Goal: Information Seeking & Learning: Learn about a topic

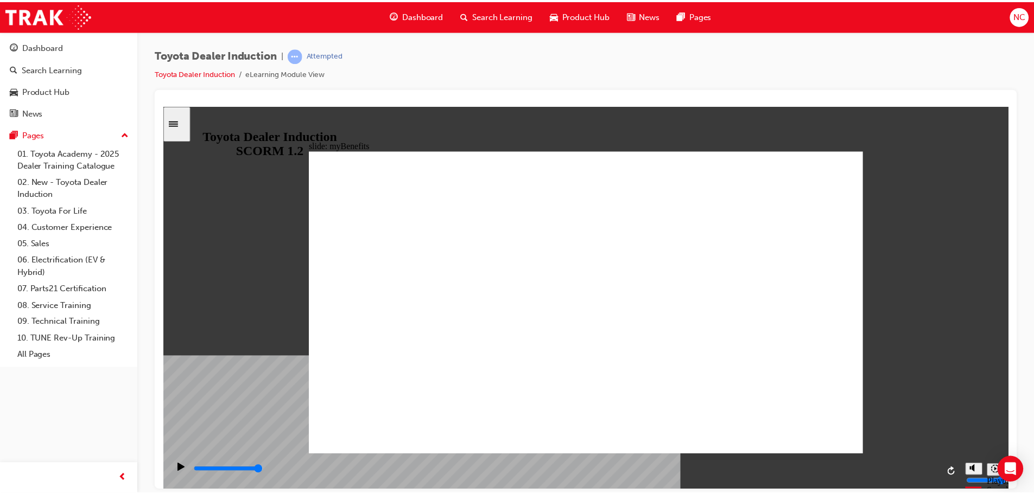
scroll to position [163, 0]
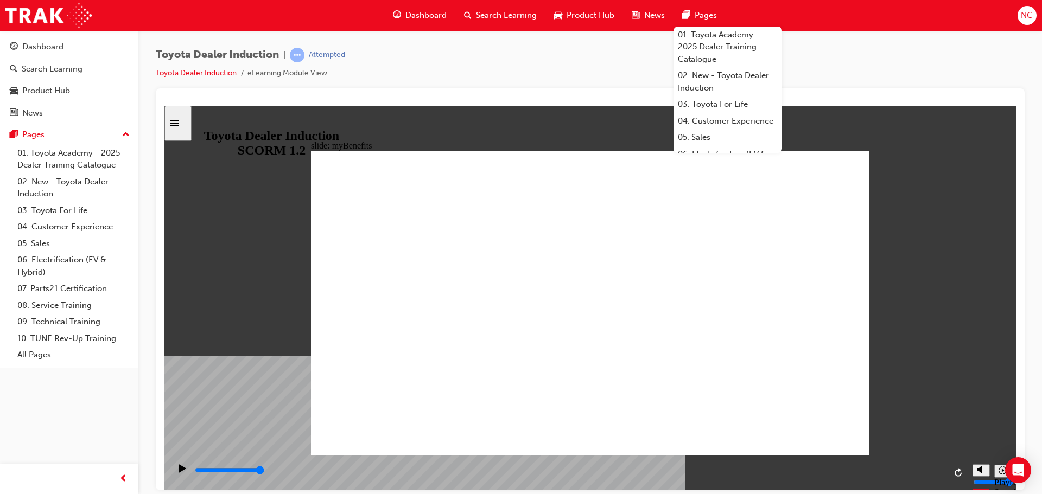
click at [699, 16] on span "Pages" at bounding box center [705, 15] width 22 height 12
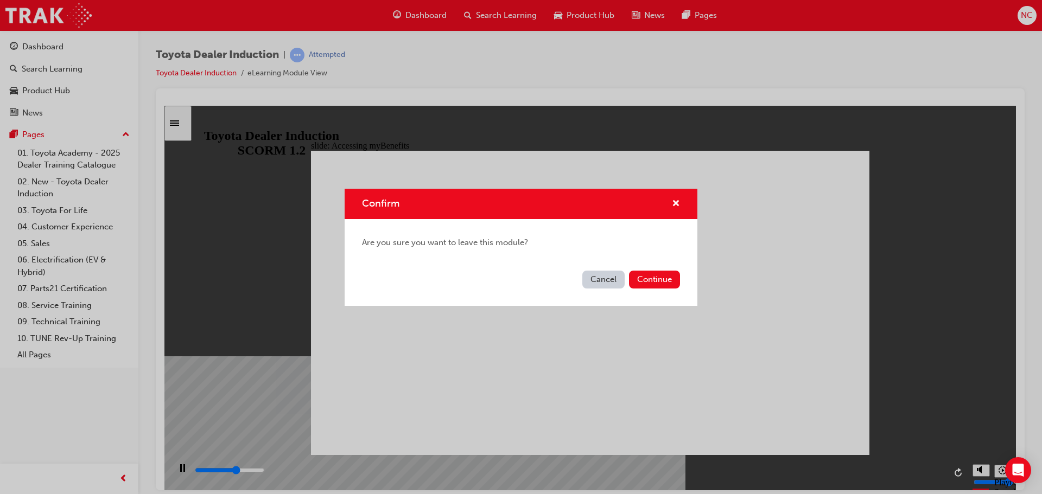
click at [599, 278] on button "Cancel" at bounding box center [603, 280] width 42 height 18
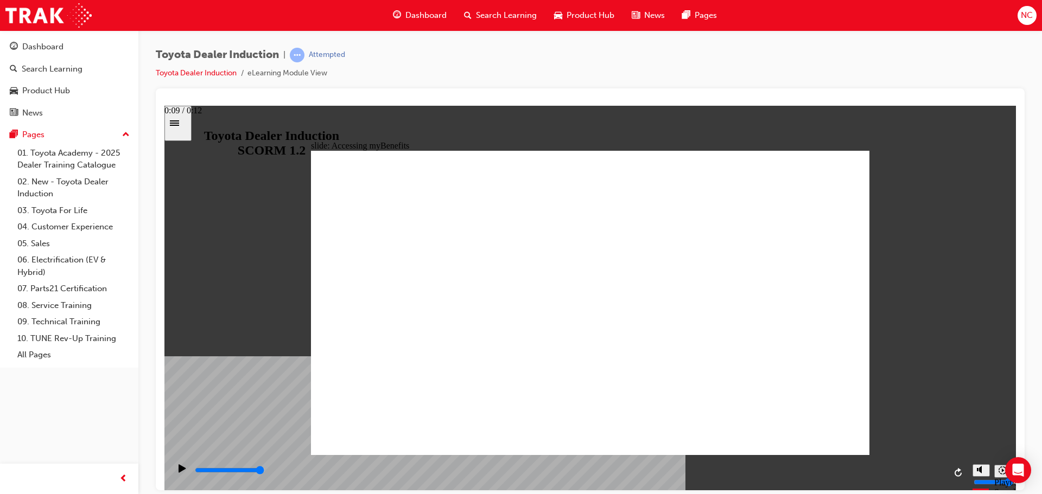
type input "2500"
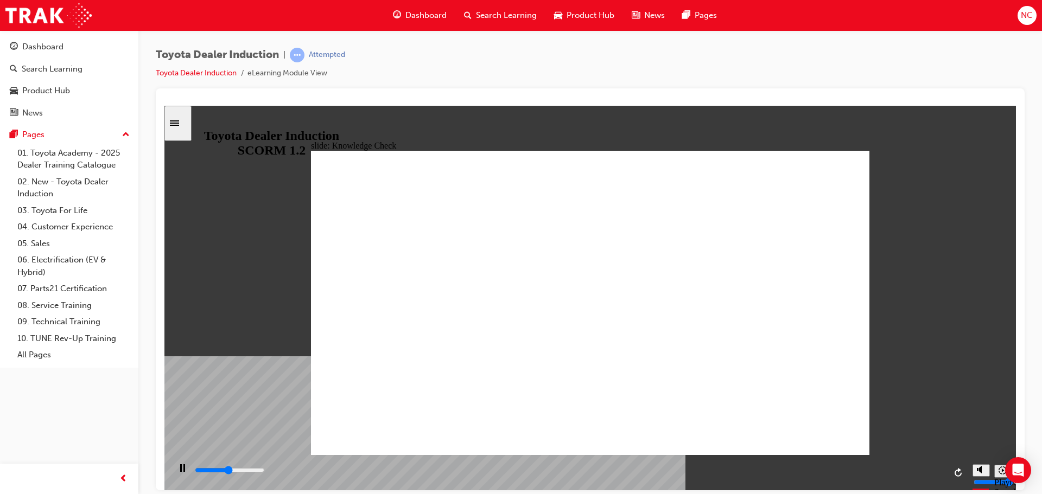
type input "E"
type input "2700"
type input "EN"
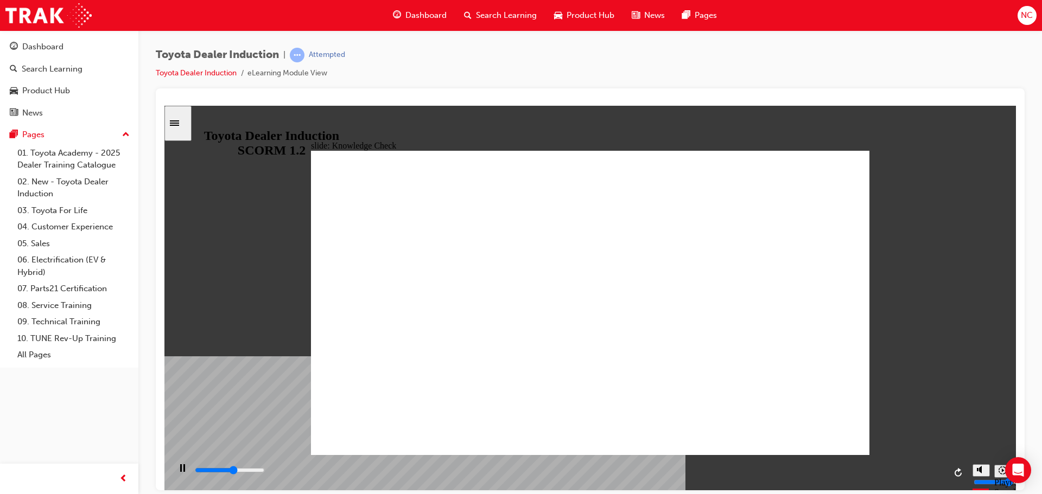
type input "2900"
type input "ENG"
type input "3000"
type input "ENG"
type input "3400"
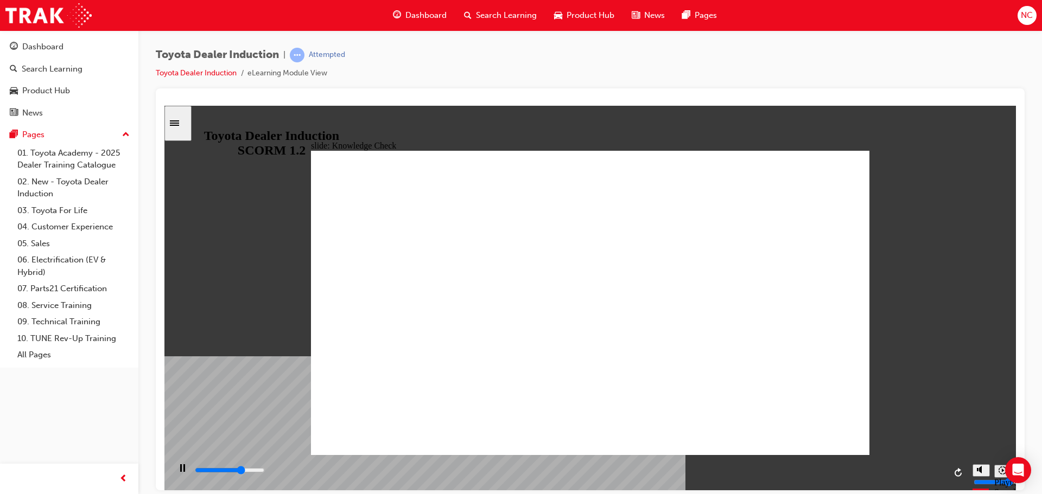
type input "ENGA"
type input "3600"
type input "ENGAG"
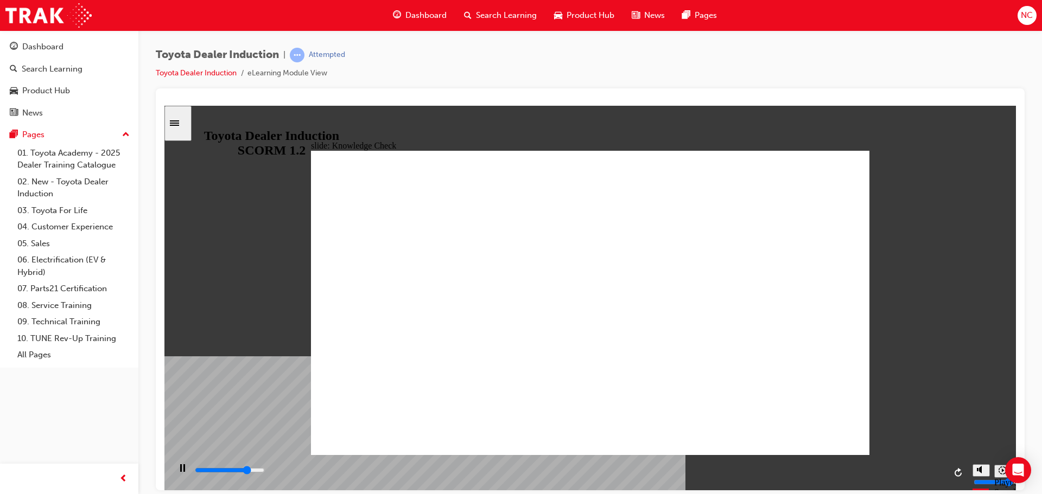
type input "3900"
type input "ENGAGE"
type input "5000"
type input "ENGAGE"
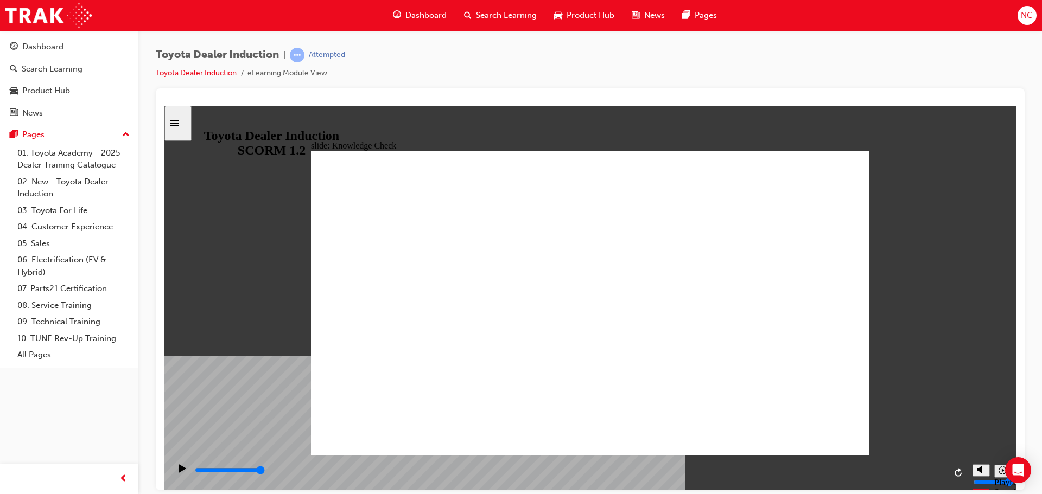
type input "ENGAGE"
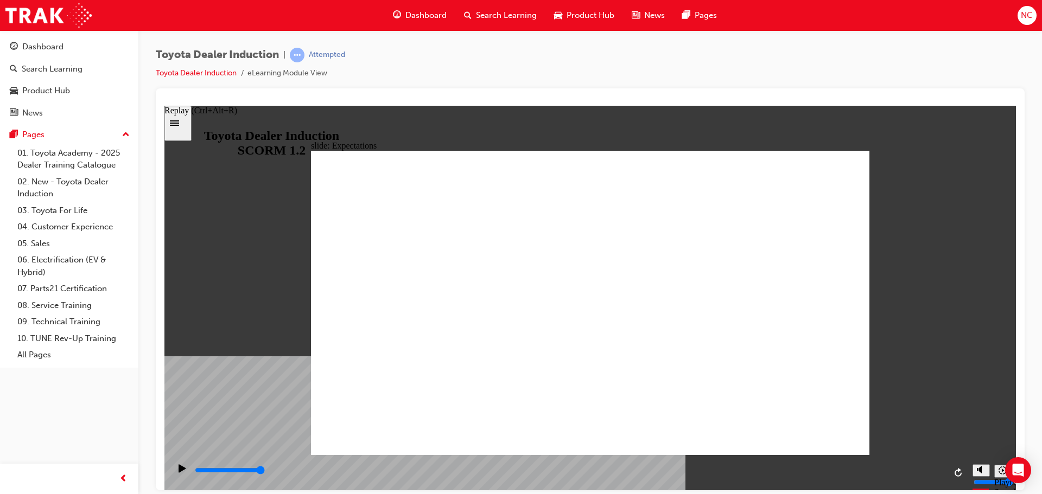
click at [957, 474] on icon "Replay (Ctrl+Alt+R)" at bounding box center [958, 472] width 9 height 9
type input "24500"
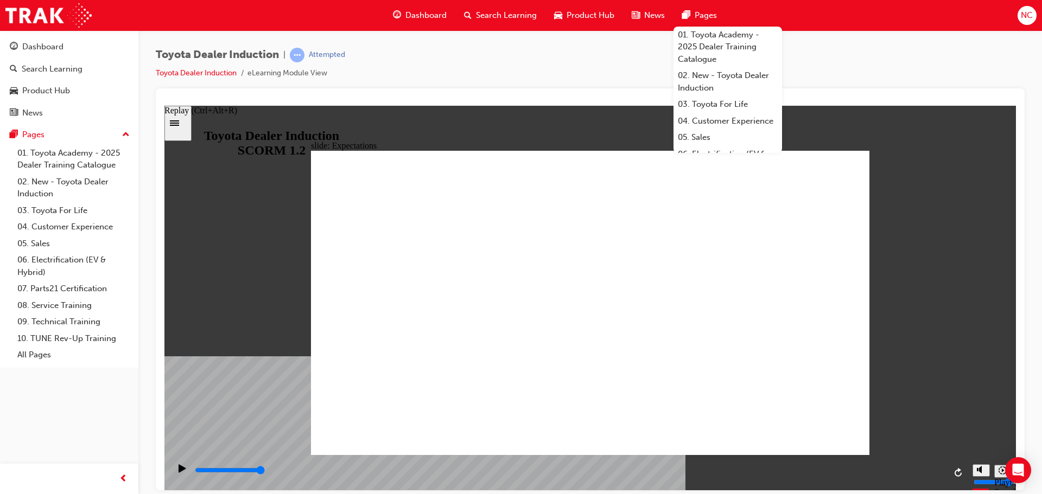
click at [686, 17] on span "pages-icon" at bounding box center [686, 16] width 8 height 14
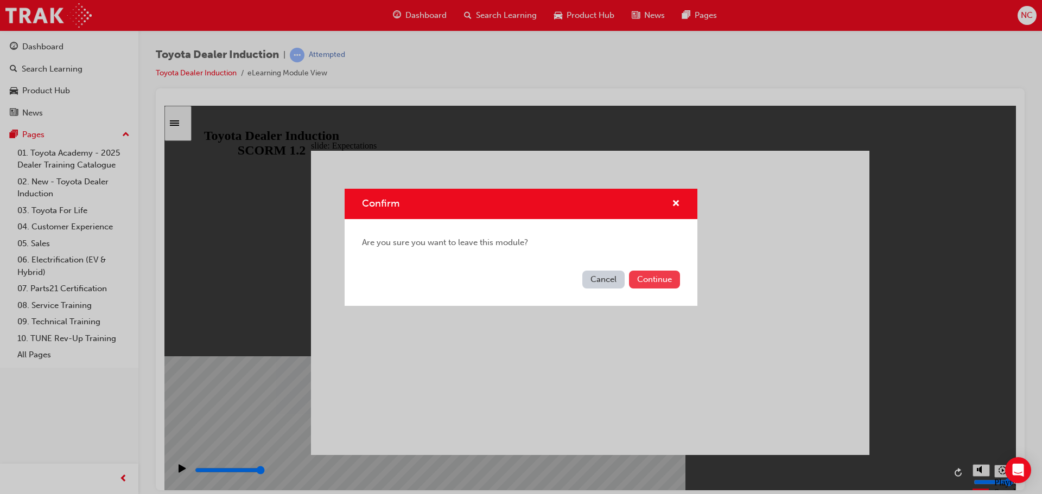
click at [644, 275] on button "Continue" at bounding box center [654, 280] width 51 height 18
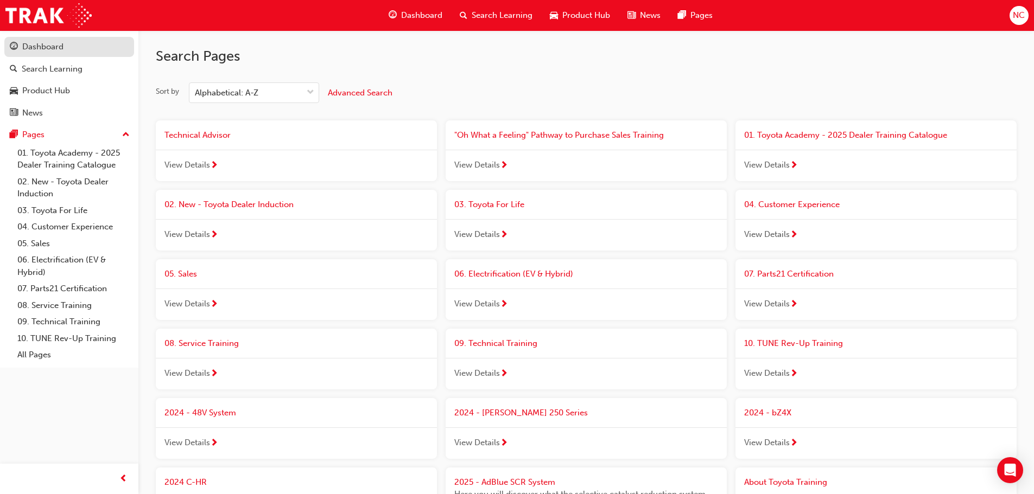
click at [54, 49] on div "Dashboard" at bounding box center [42, 47] width 41 height 12
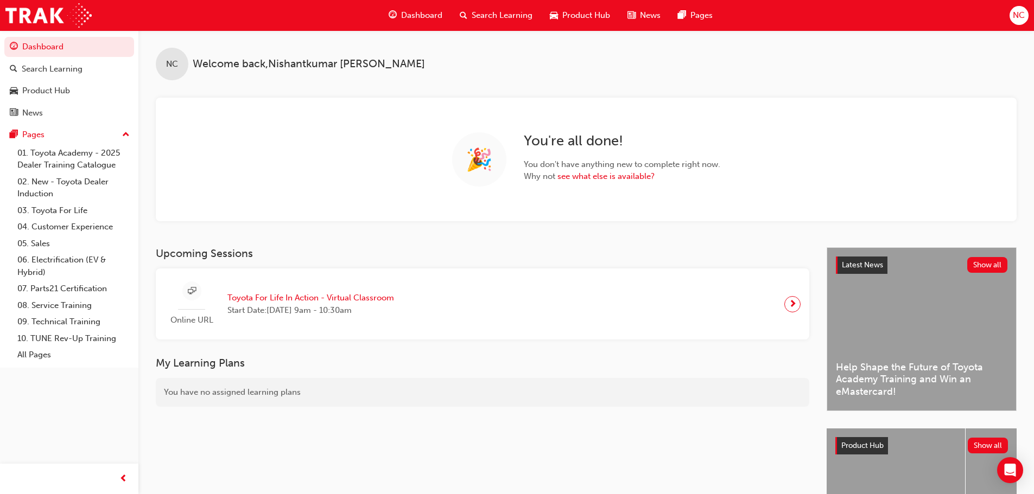
click at [421, 20] on span "Dashboard" at bounding box center [421, 15] width 41 height 12
click at [63, 72] on div "Search Learning" at bounding box center [52, 69] width 61 height 12
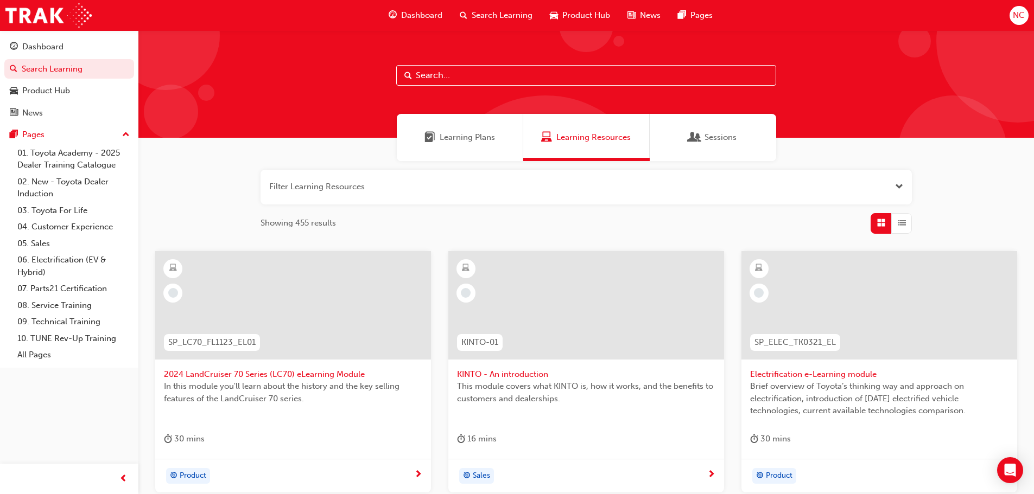
click at [454, 138] on span "Learning Plans" at bounding box center [466, 137] width 55 height 12
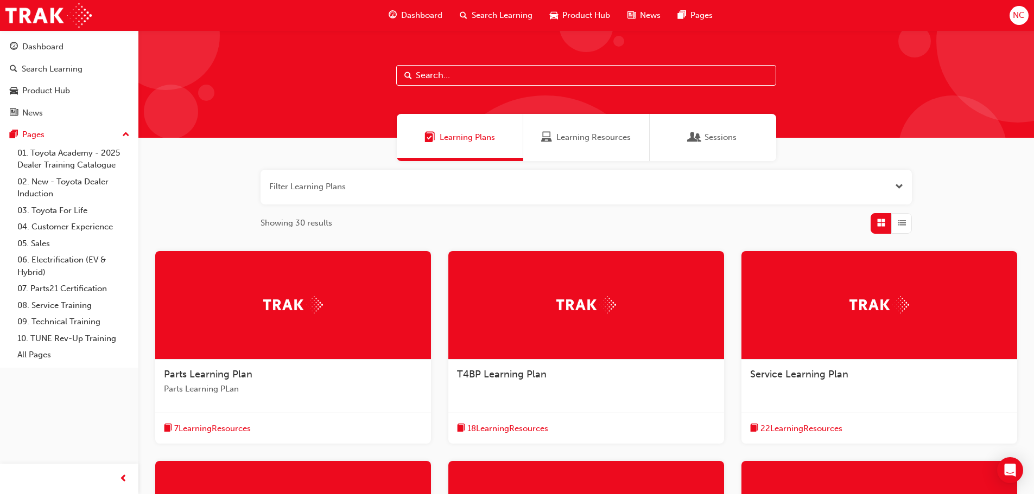
click at [597, 141] on span "Learning Resources" at bounding box center [593, 137] width 74 height 12
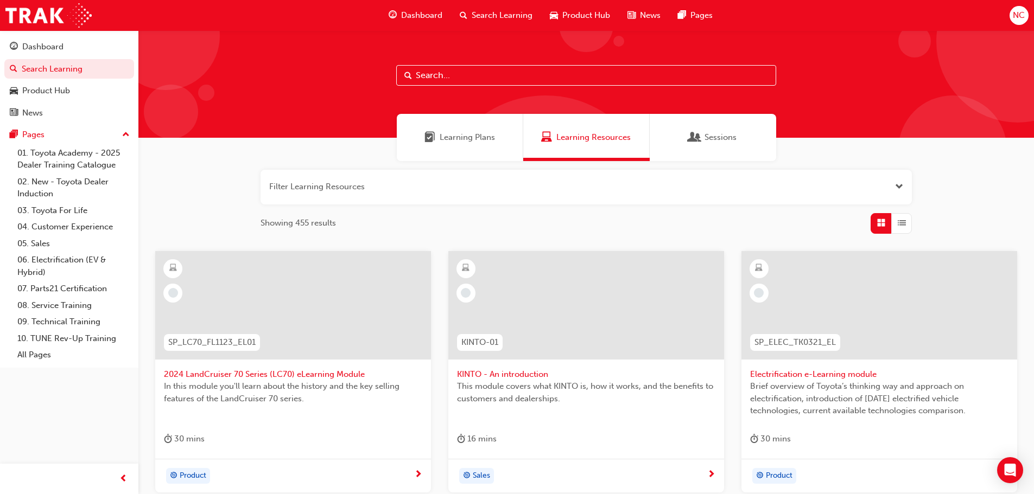
click at [684, 136] on div "Sessions" at bounding box center [712, 137] width 126 height 47
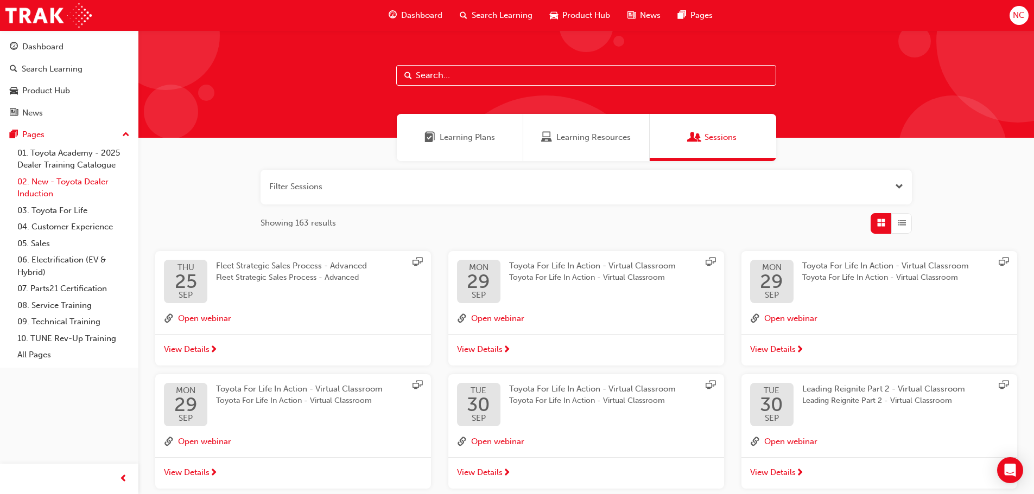
click at [54, 193] on link "02. New - Toyota Dealer Induction" at bounding box center [73, 188] width 121 height 29
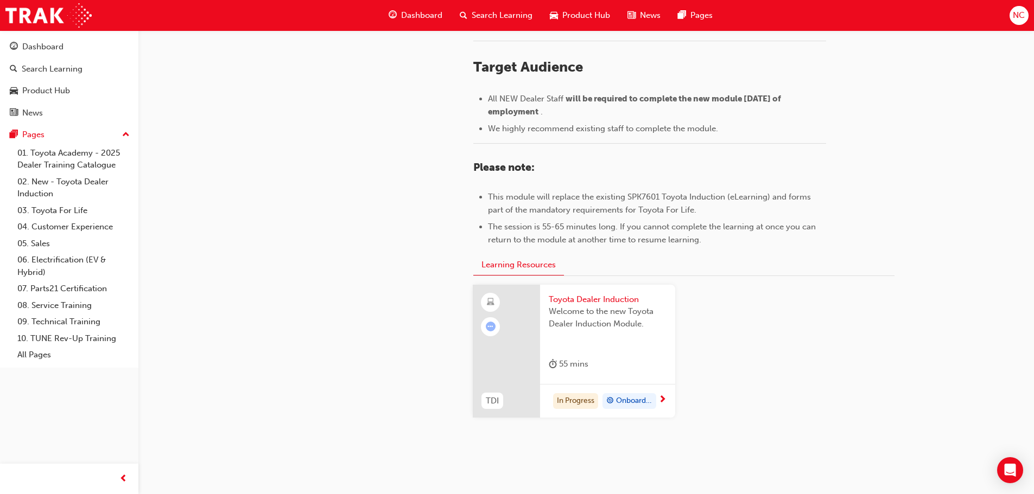
scroll to position [477, 0]
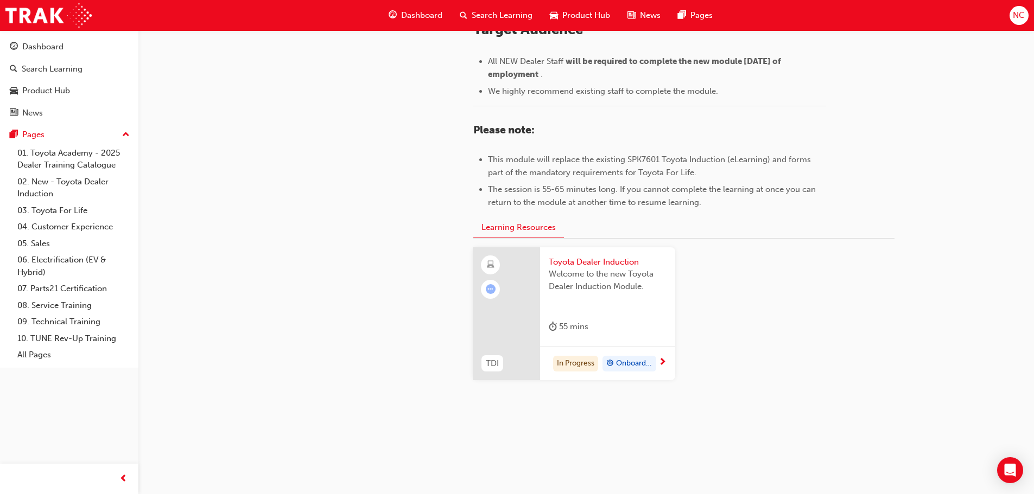
click at [664, 359] on span "next-icon" at bounding box center [662, 363] width 8 height 10
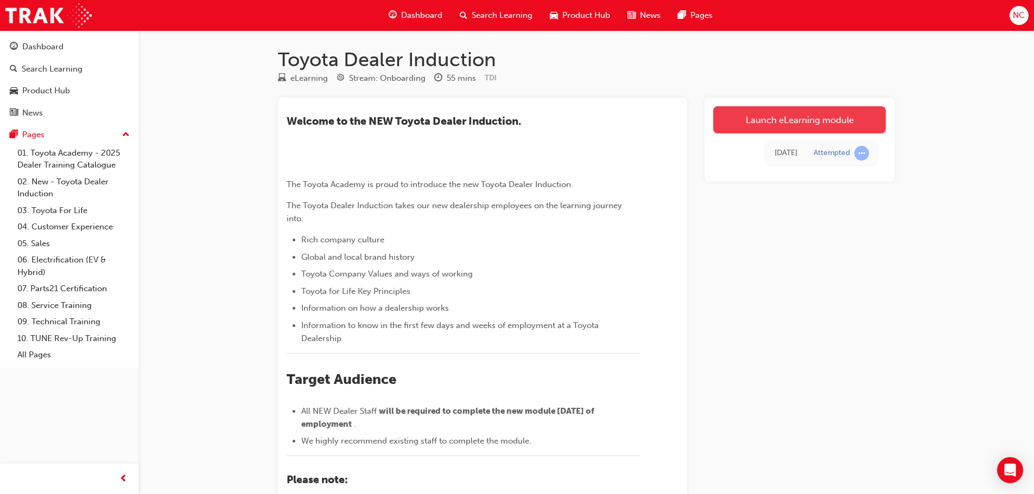
click at [774, 116] on link "Launch eLearning module" at bounding box center [799, 119] width 173 height 27
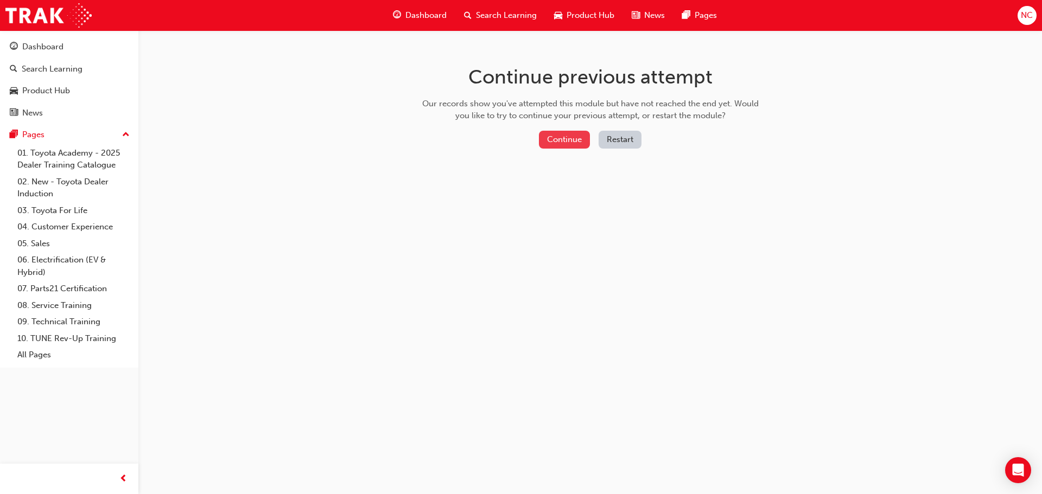
click at [572, 142] on button "Continue" at bounding box center [564, 140] width 51 height 18
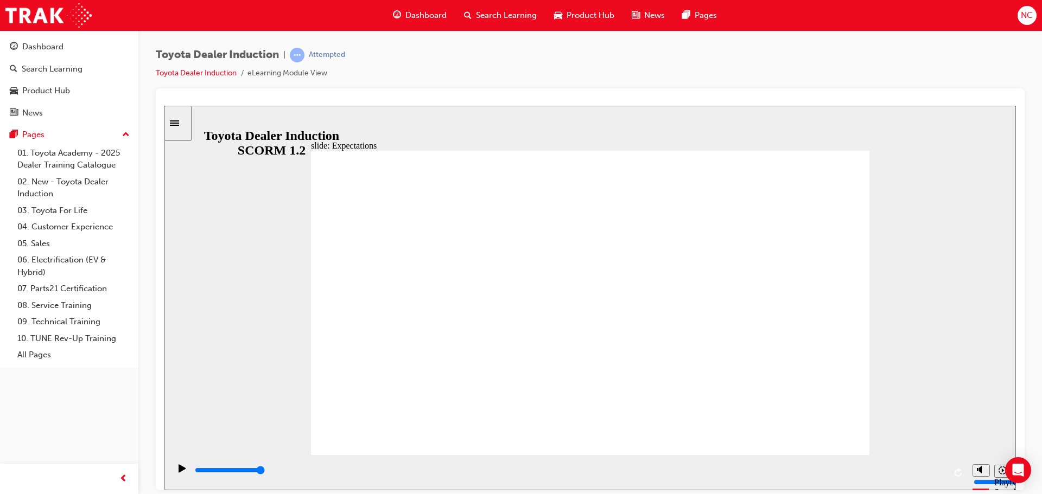
type input "8400"
checkbox input "true"
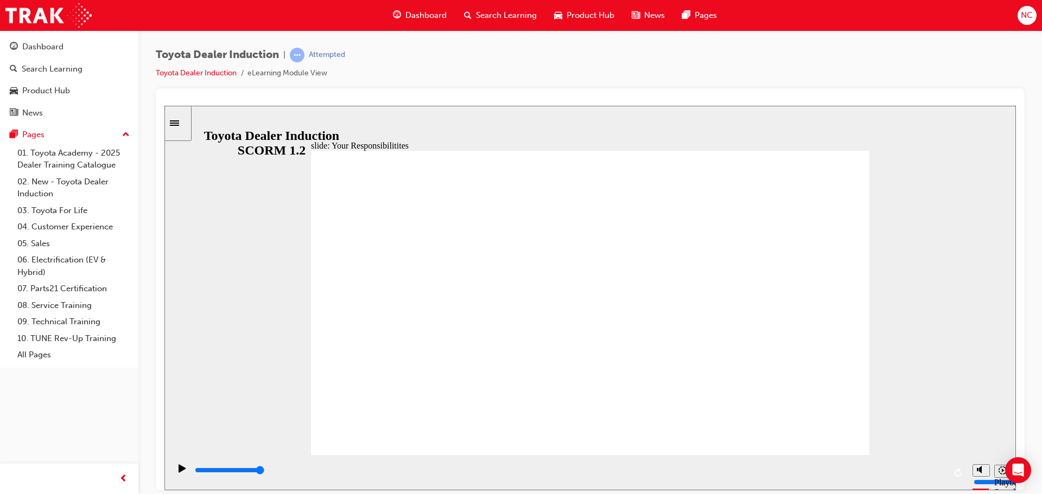
checkbox input "true"
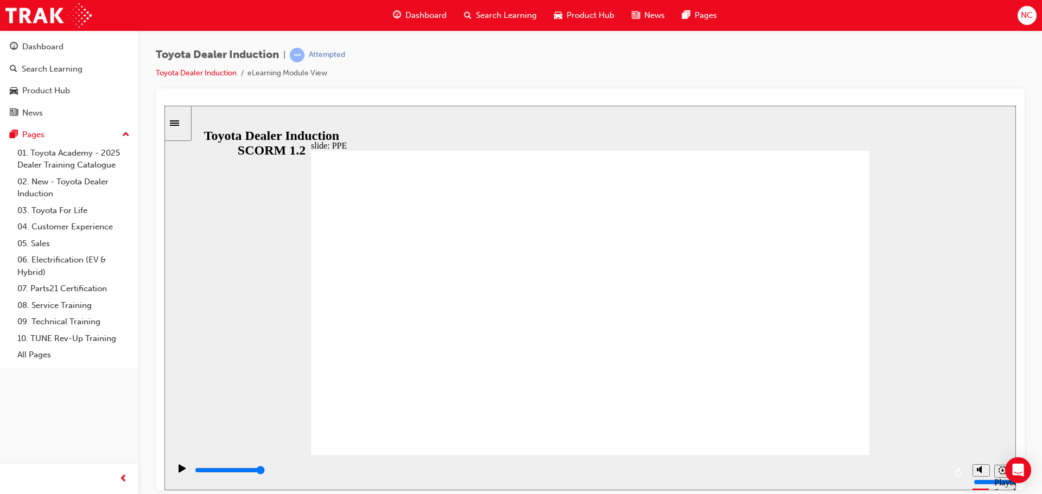
type input "5000"
checkbox input "true"
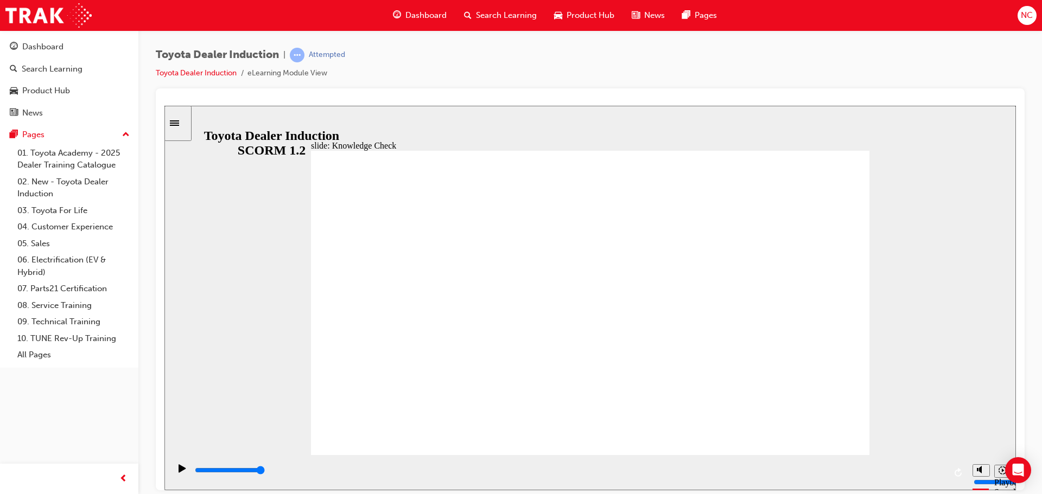
checkbox input "true"
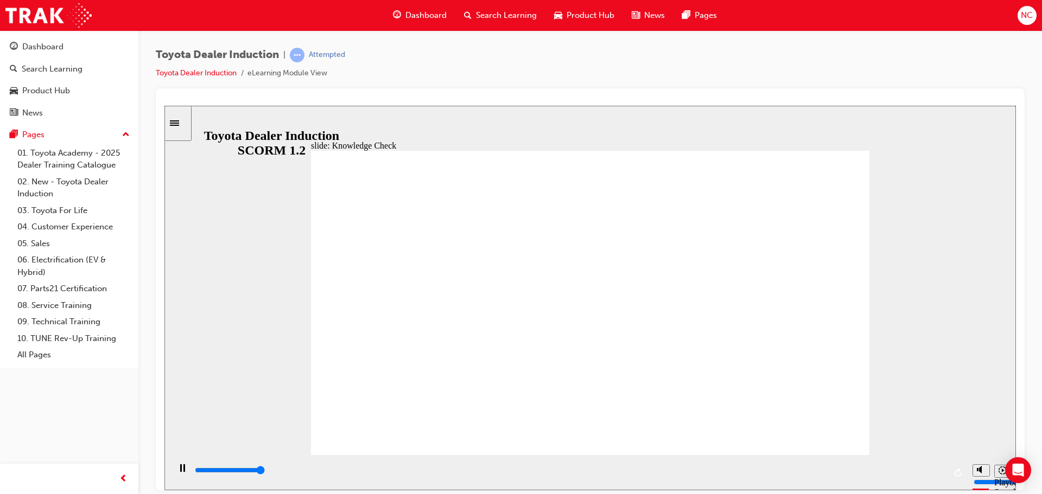
type input "5000"
radio input "true"
type input "4200"
checkbox input "true"
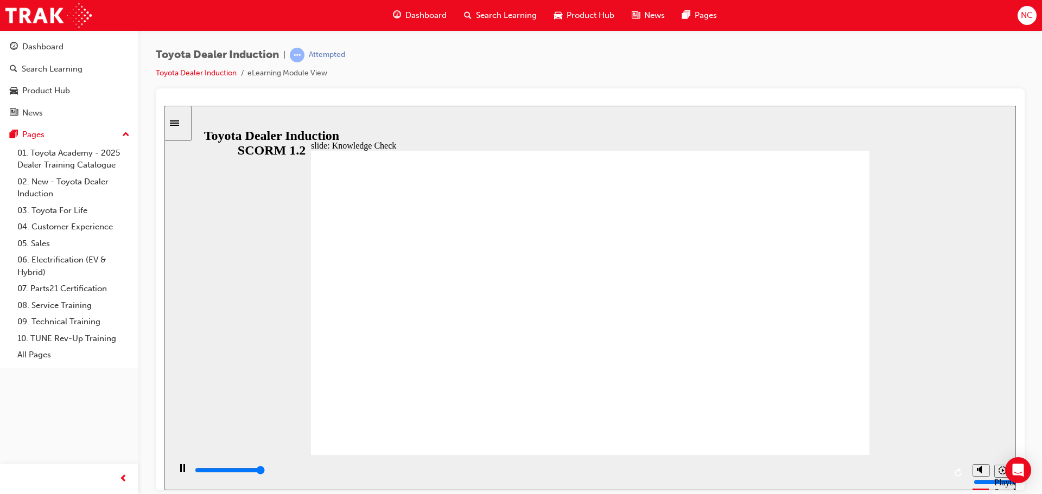
type input "5000"
checkbox input "true"
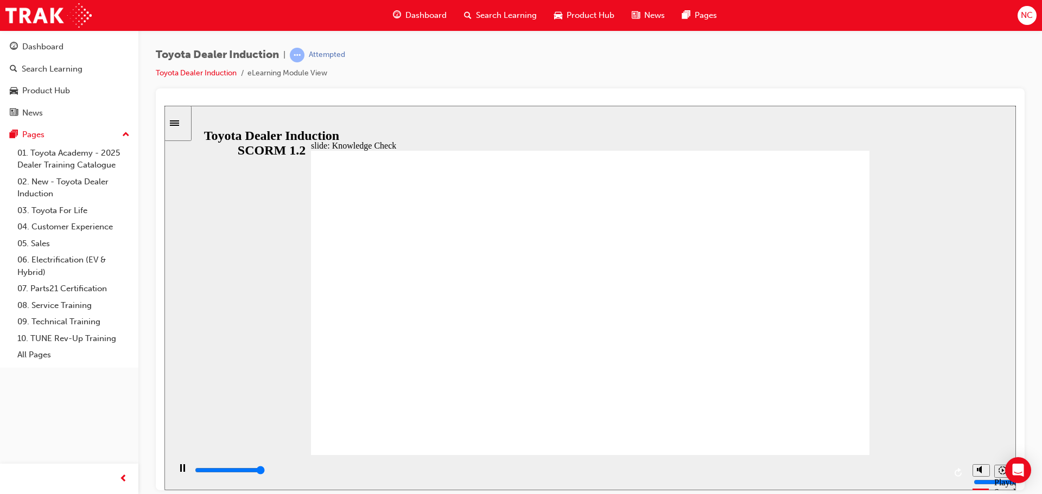
type input "5000"
checkbox input "true"
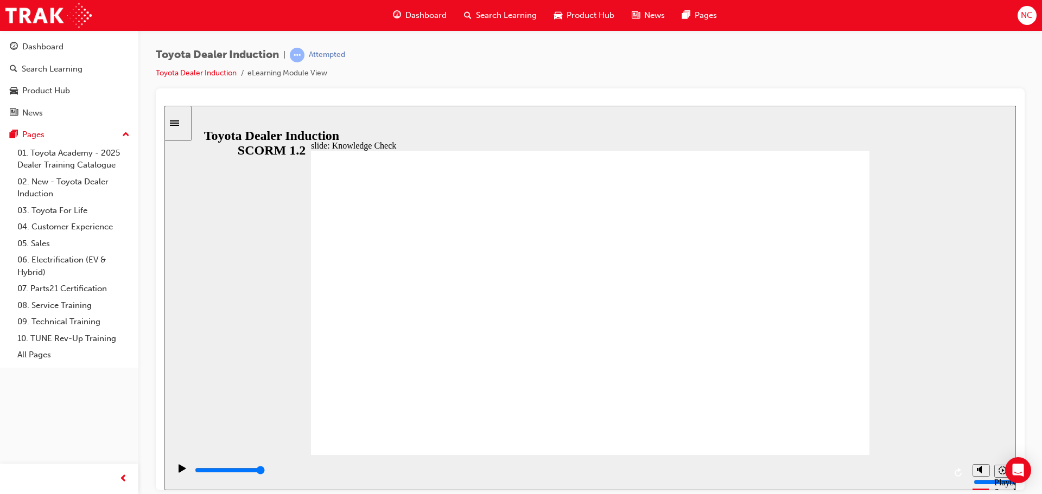
type input "9900"
click at [434, 21] on span "Dashboard" at bounding box center [425, 15] width 41 height 12
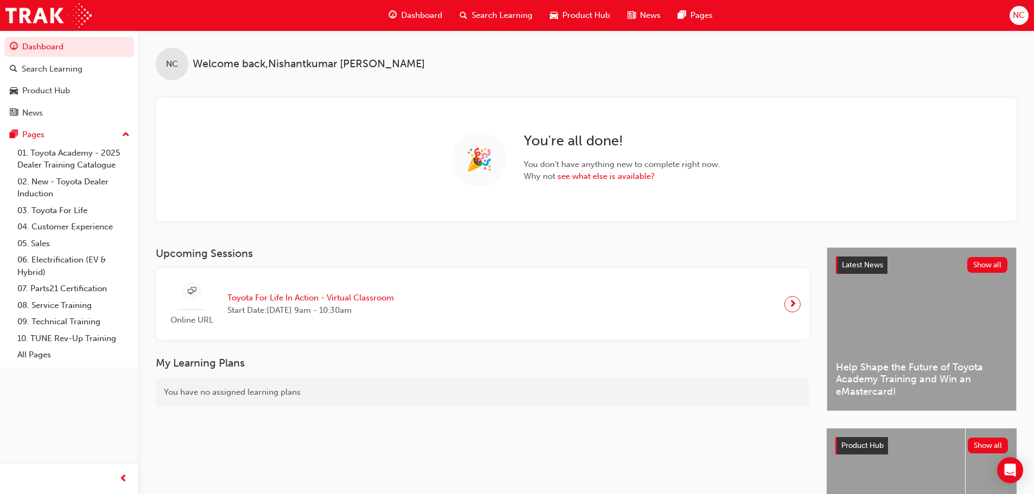
click at [591, 395] on div "You have no assigned learning plans" at bounding box center [482, 392] width 653 height 29
click at [410, 14] on span "Dashboard" at bounding box center [421, 15] width 41 height 12
click at [795, 307] on span "next-icon" at bounding box center [792, 304] width 8 height 15
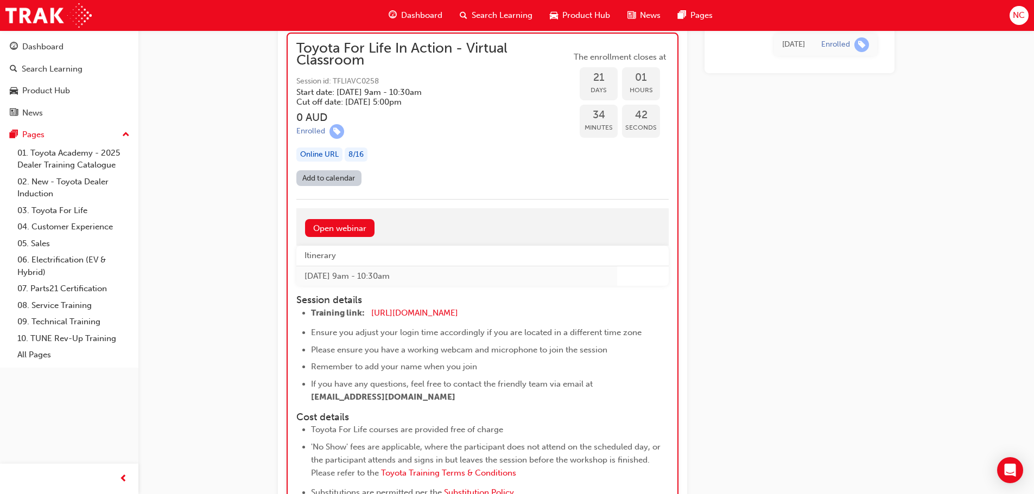
scroll to position [7074, 0]
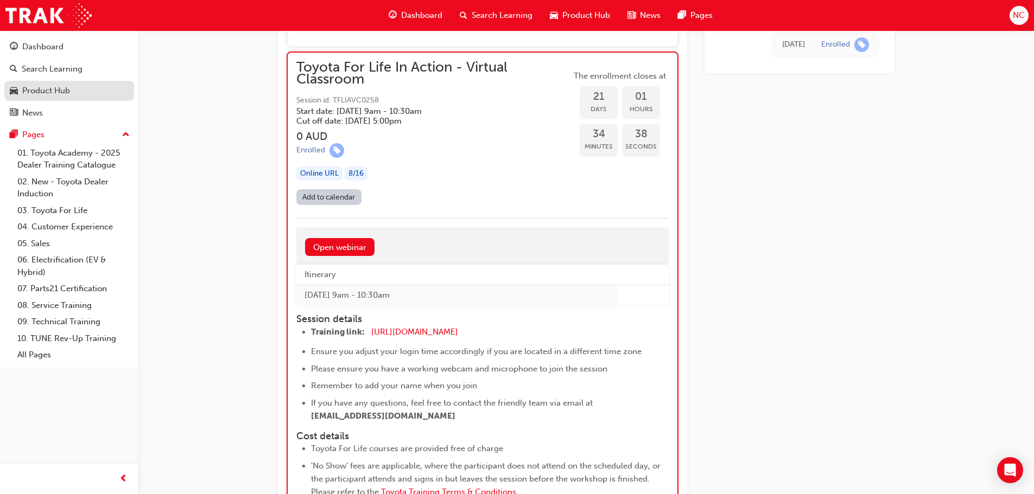
click at [30, 88] on div "Product Hub" at bounding box center [46, 91] width 48 height 12
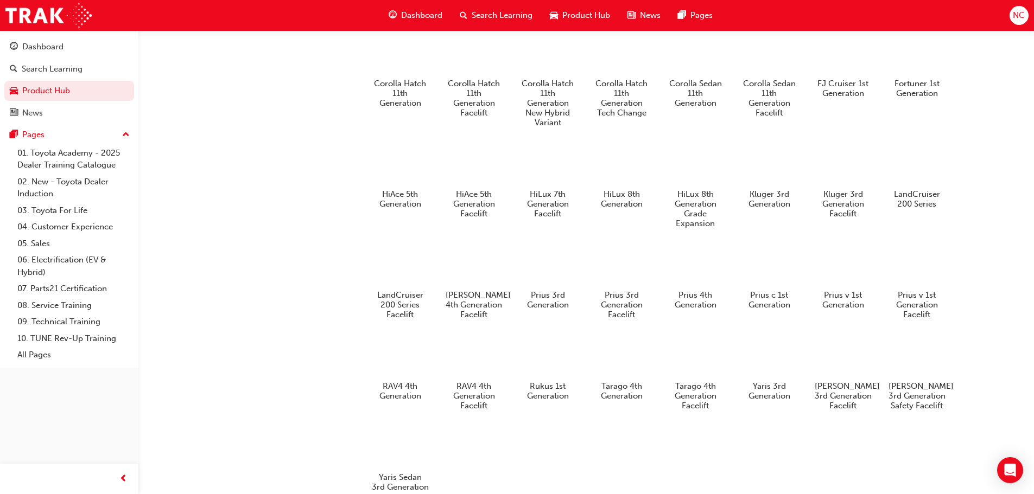
scroll to position [589, 0]
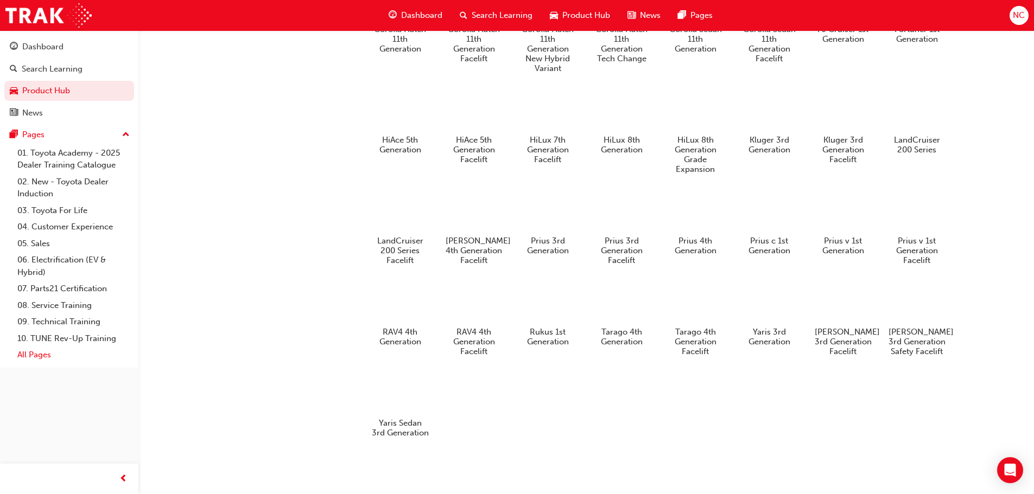
click at [54, 358] on link "All Pages" at bounding box center [73, 355] width 121 height 17
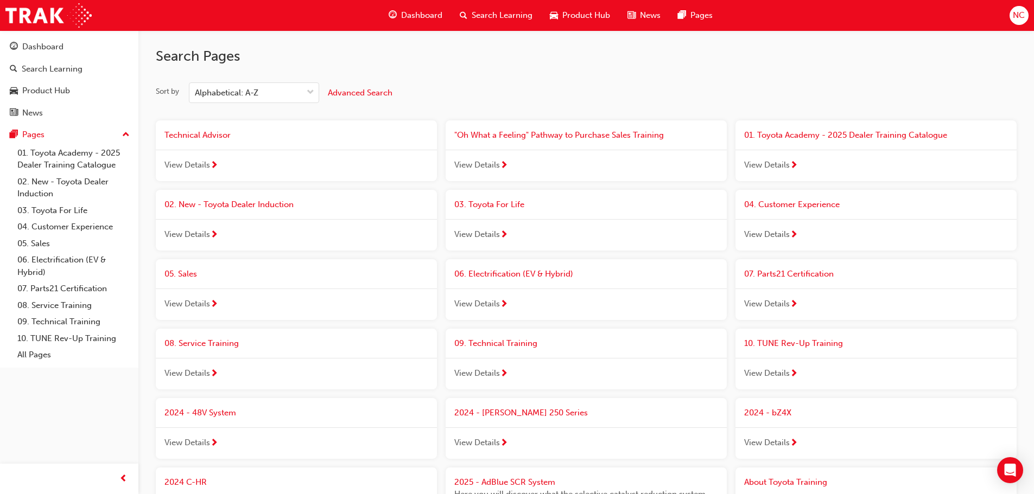
click at [367, 206] on div "02. New - Toyota Dealer Induction" at bounding box center [296, 205] width 264 height 12
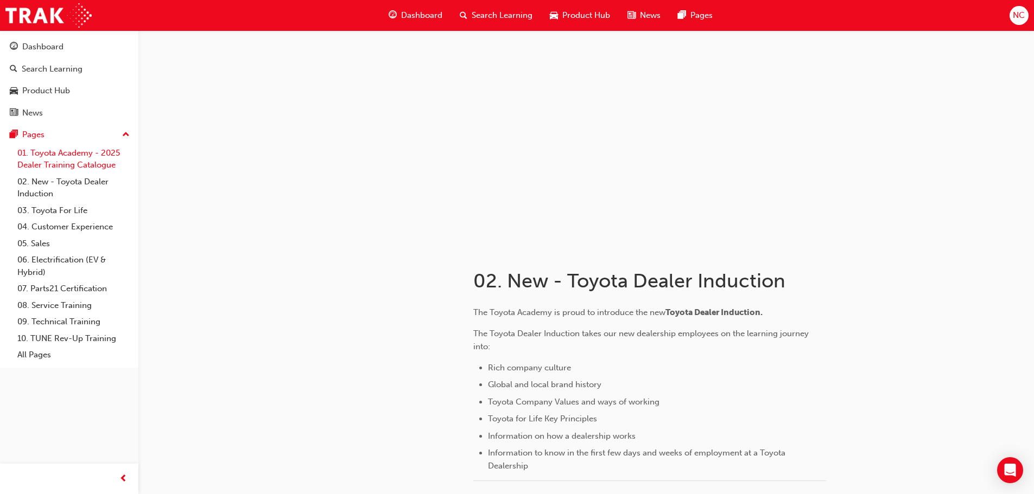
click at [92, 160] on link "01. Toyota Academy - 2025 Dealer Training Catalogue" at bounding box center [73, 159] width 121 height 29
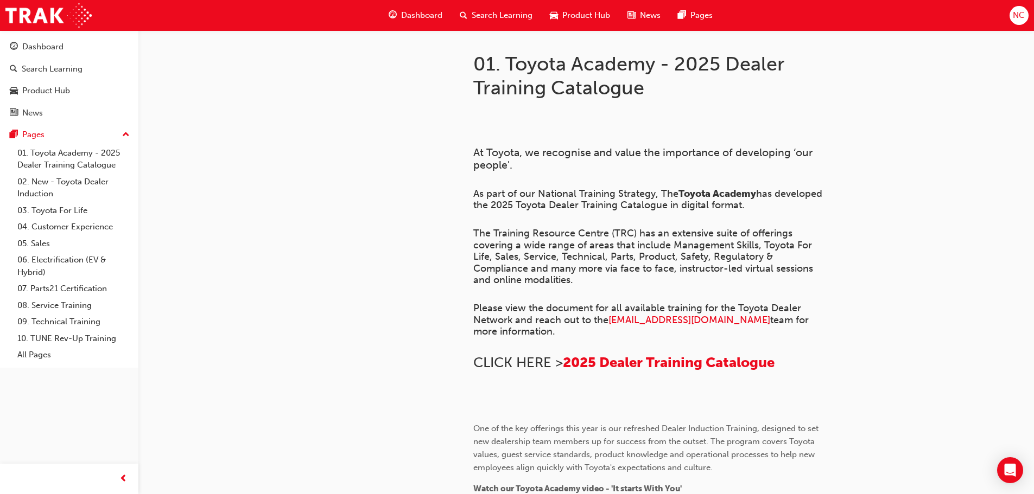
click at [403, 5] on div "Dashboard" at bounding box center [415, 15] width 71 height 22
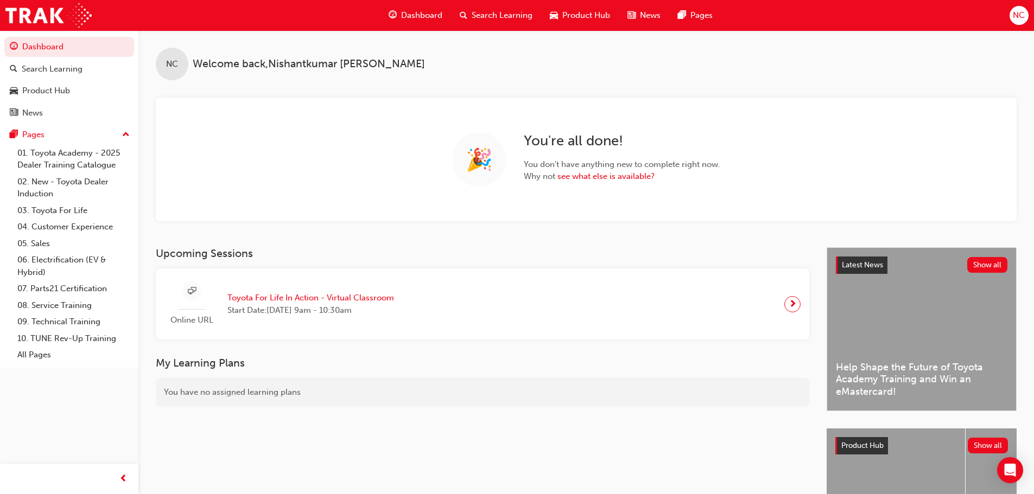
click at [179, 66] on div "NC" at bounding box center [172, 64] width 33 height 33
click at [1011, 20] on div "NC" at bounding box center [1018, 15] width 19 height 19
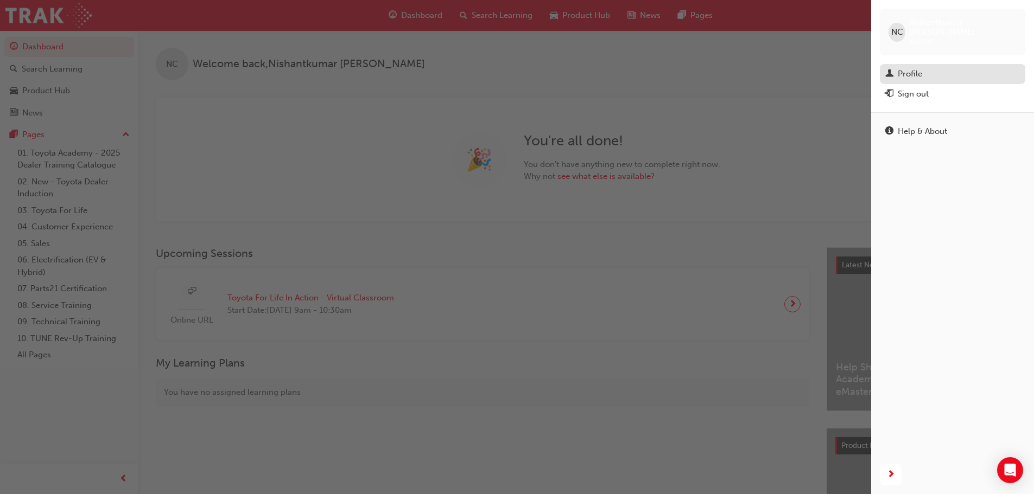
click at [914, 68] on div "Profile" at bounding box center [909, 74] width 24 height 12
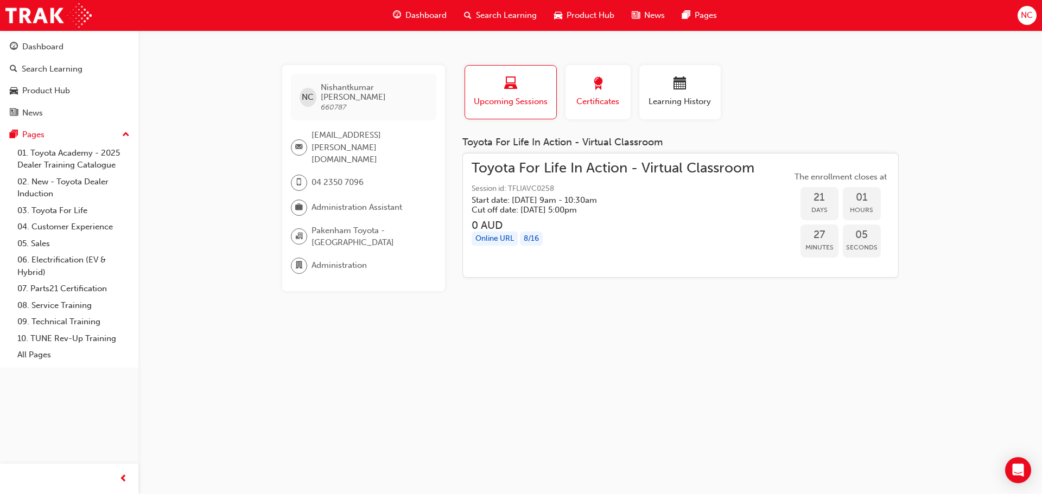
click at [606, 104] on span "Certificates" at bounding box center [597, 101] width 49 height 12
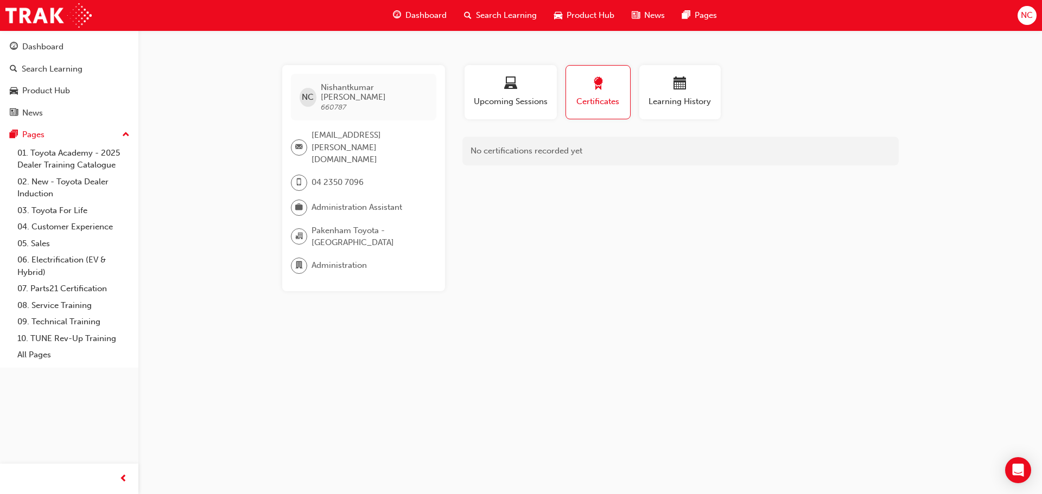
click at [335, 176] on span "04 2350 7096" at bounding box center [337, 182] width 52 height 12
click at [502, 96] on span "Upcoming Sessions" at bounding box center [511, 101] width 76 height 12
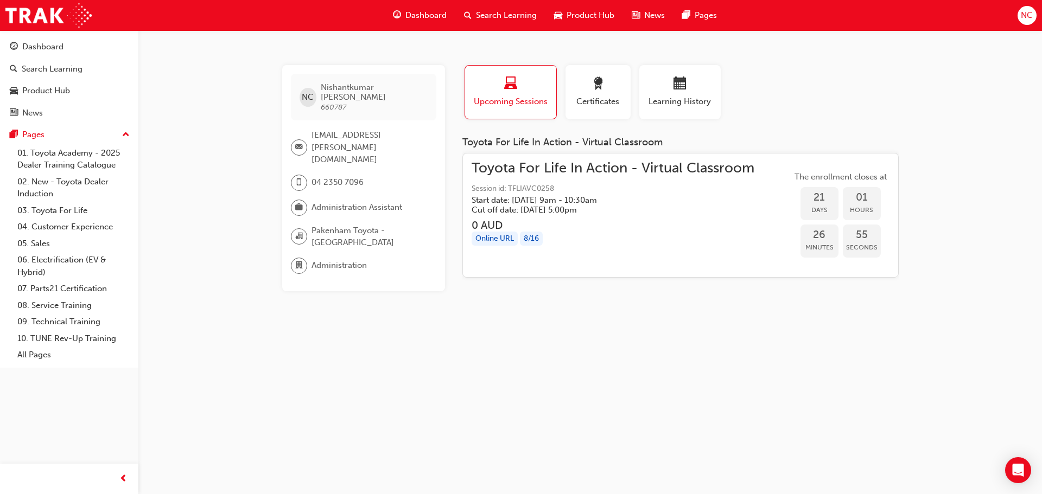
click at [301, 176] on span "mobile-icon" at bounding box center [299, 183] width 8 height 14
click at [662, 98] on span "Learning History" at bounding box center [679, 101] width 65 height 12
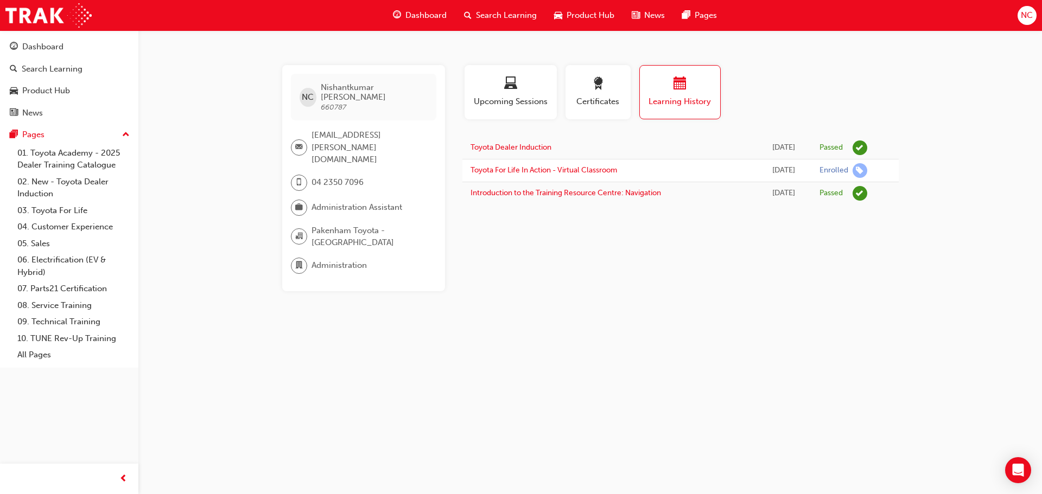
click at [368, 258] on div "Administration" at bounding box center [359, 266] width 137 height 16
click at [341, 259] on span "Administration" at bounding box center [338, 265] width 55 height 12
click at [480, 10] on span "Search Learning" at bounding box center [506, 15] width 61 height 12
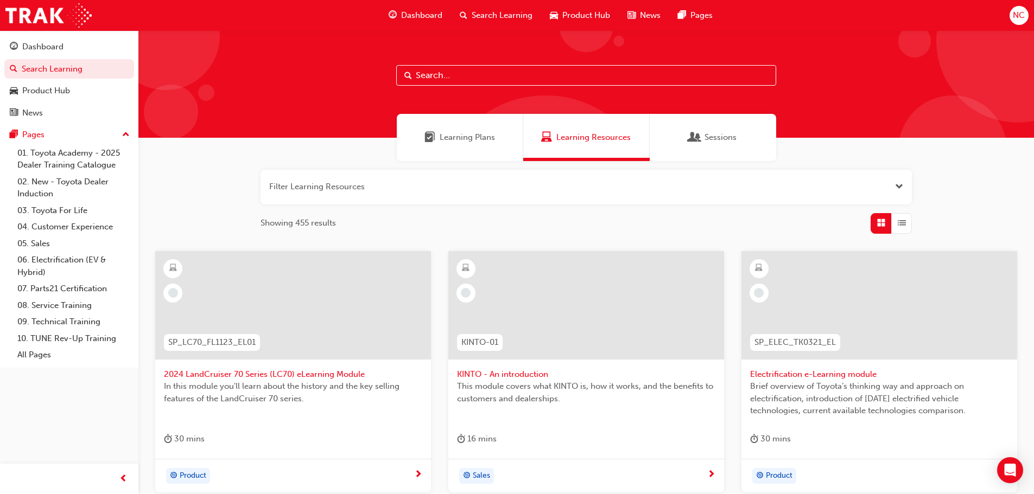
drag, startPoint x: 470, startPoint y: 142, endPoint x: 481, endPoint y: 139, distance: 11.7
click at [471, 142] on span "Learning Plans" at bounding box center [466, 137] width 55 height 12
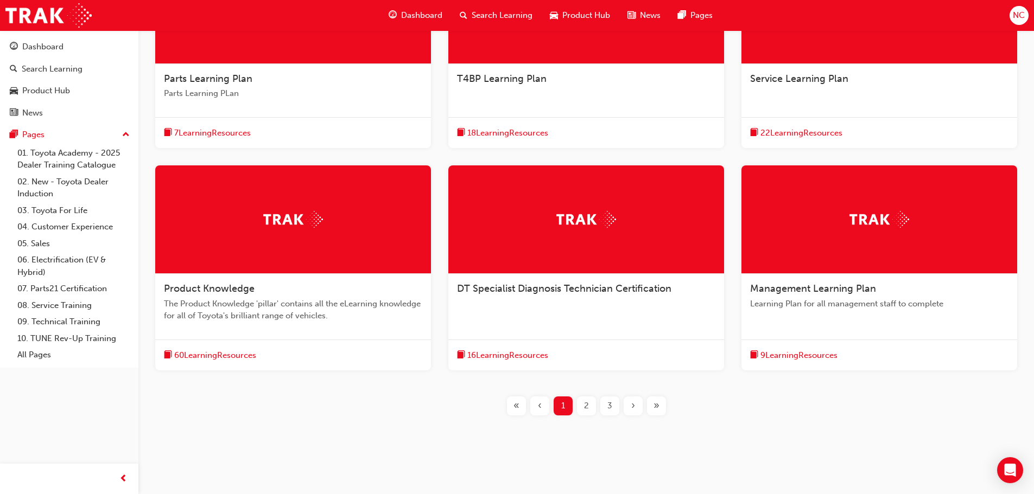
scroll to position [305, 0]
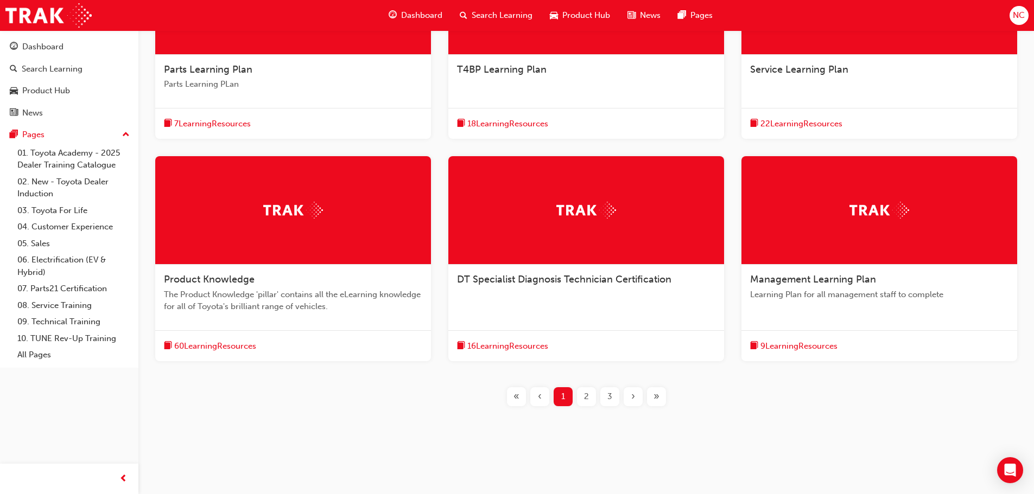
click at [584, 399] on span "2" at bounding box center [586, 397] width 5 height 12
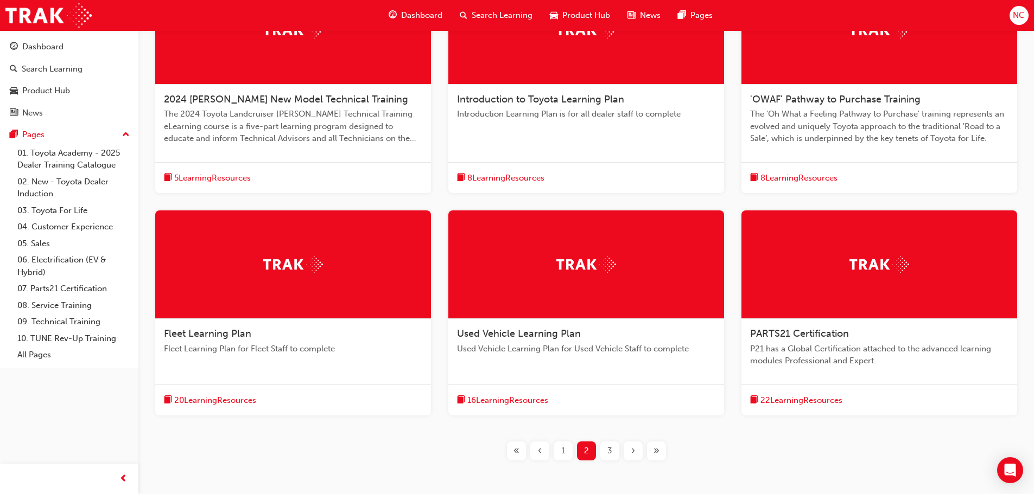
scroll to position [196, 0]
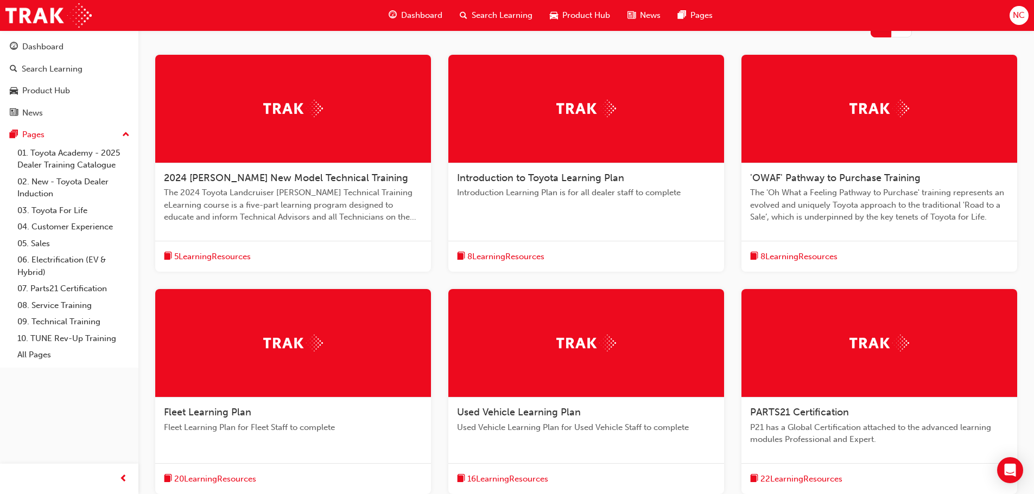
click at [537, 187] on span "Introduction Learning Plan is for all dealer staff to complete" at bounding box center [586, 193] width 258 height 12
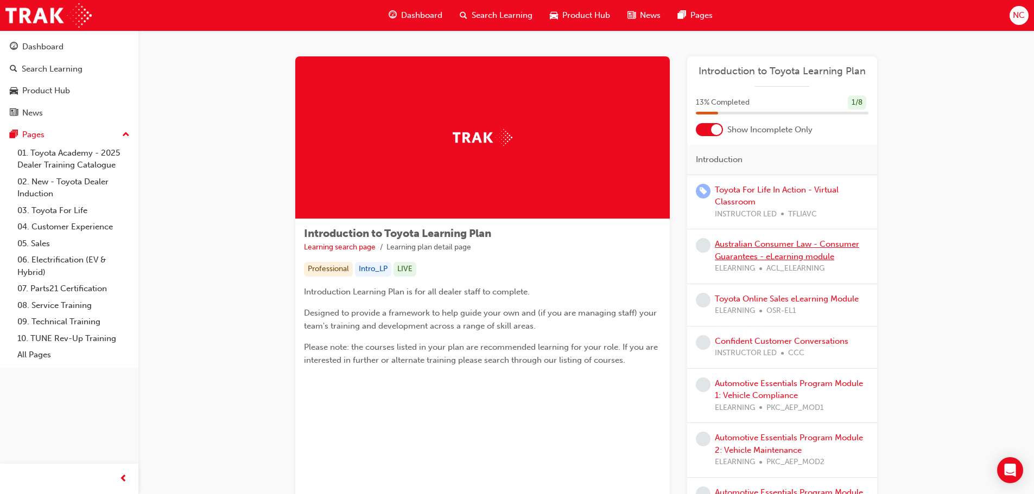
click at [748, 248] on link "Australian Consumer Law - Consumer Guarantees - eLearning module" at bounding box center [787, 250] width 144 height 22
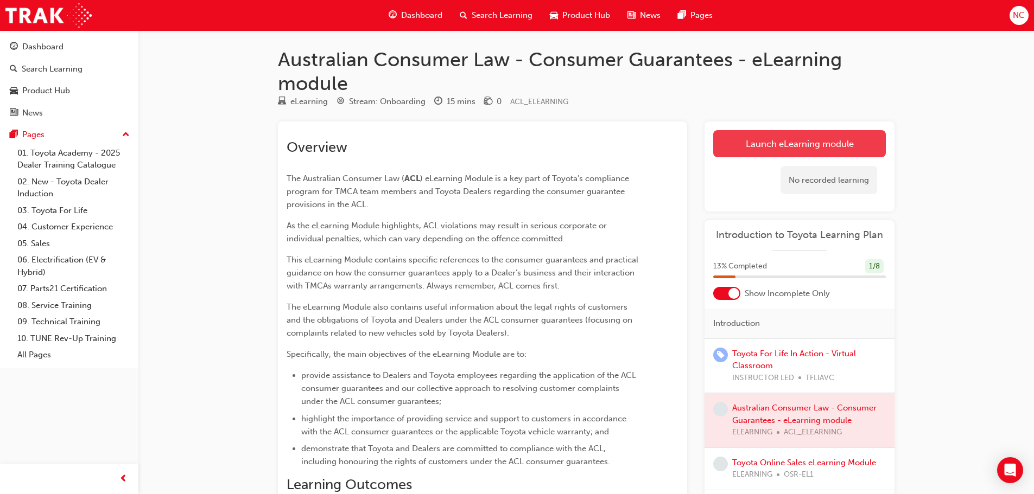
click at [721, 147] on link "Launch eLearning module" at bounding box center [799, 143] width 173 height 27
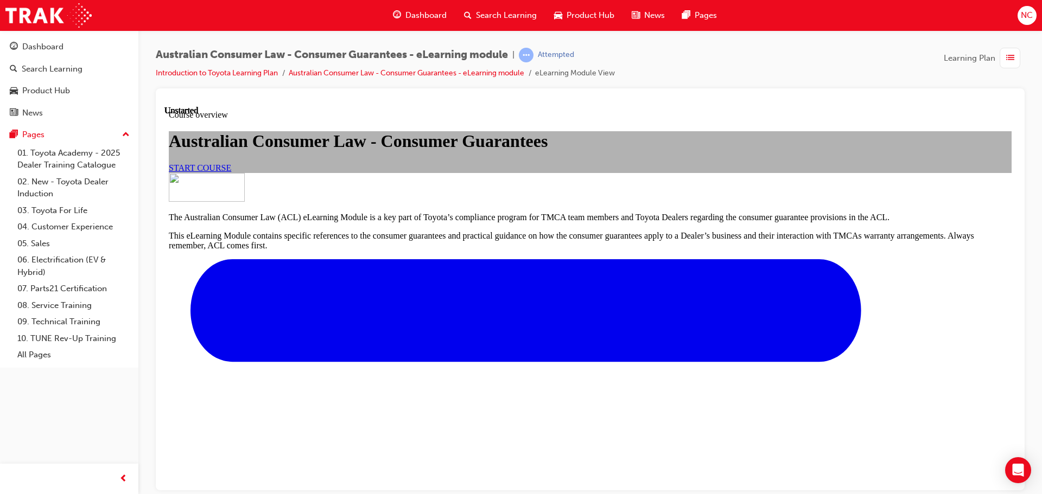
click at [231, 172] on link "START COURSE" at bounding box center [200, 167] width 62 height 9
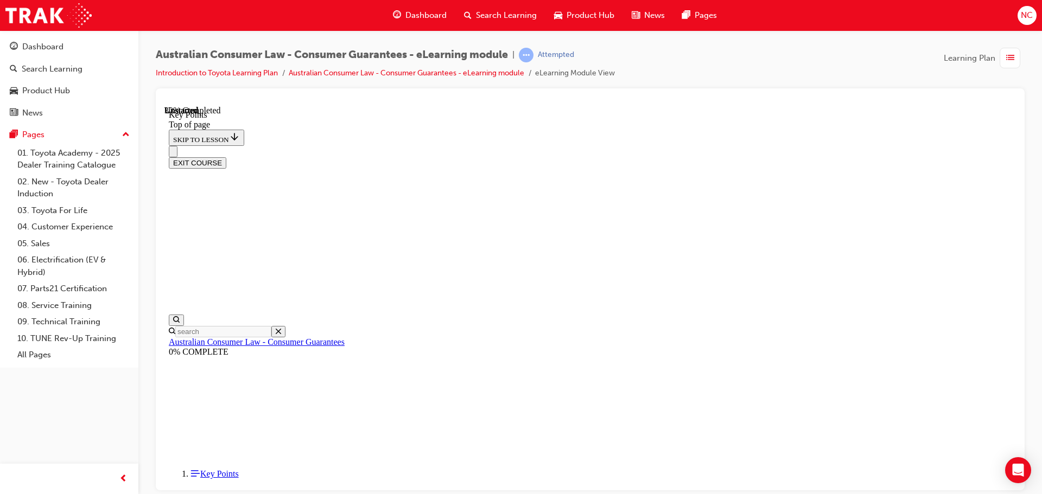
scroll to position [413, 0]
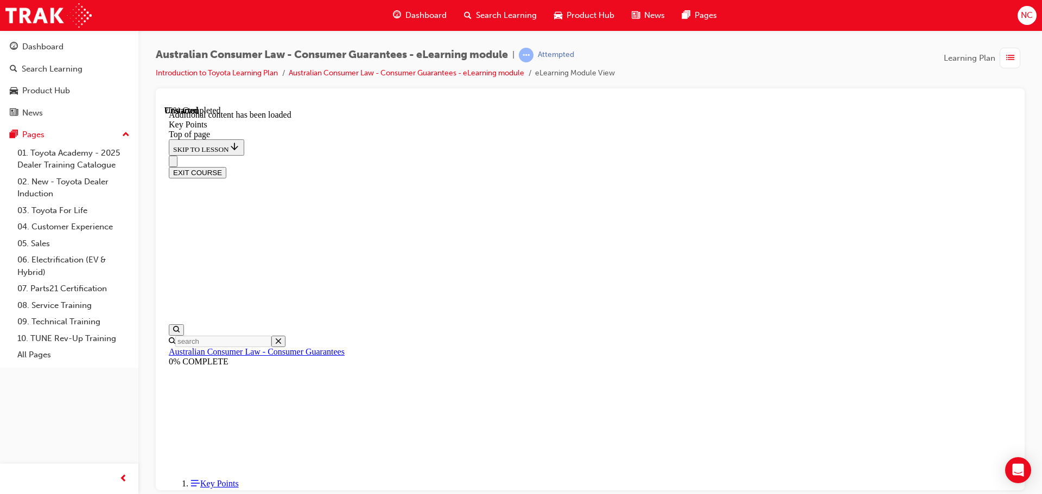
scroll to position [1346, 0]
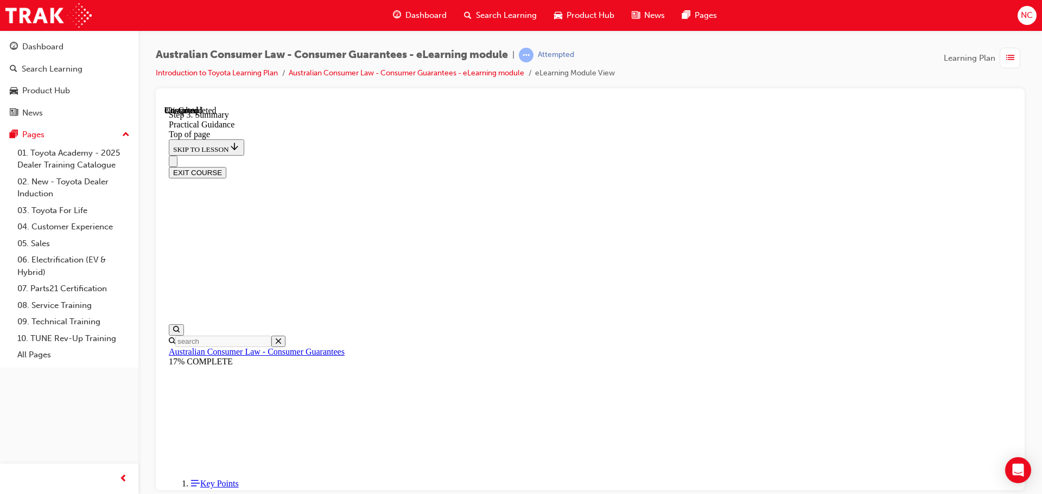
scroll to position [88, 0]
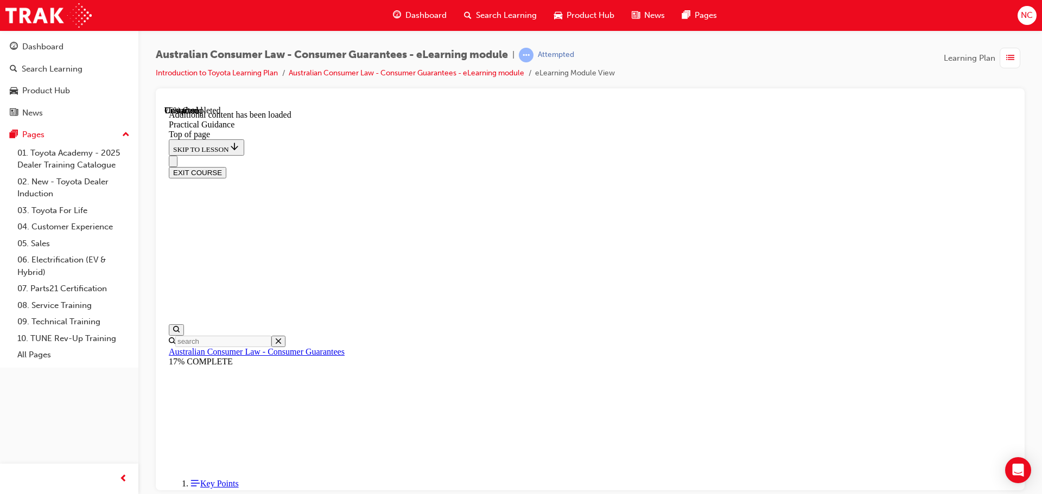
scroll to position [1987, 0]
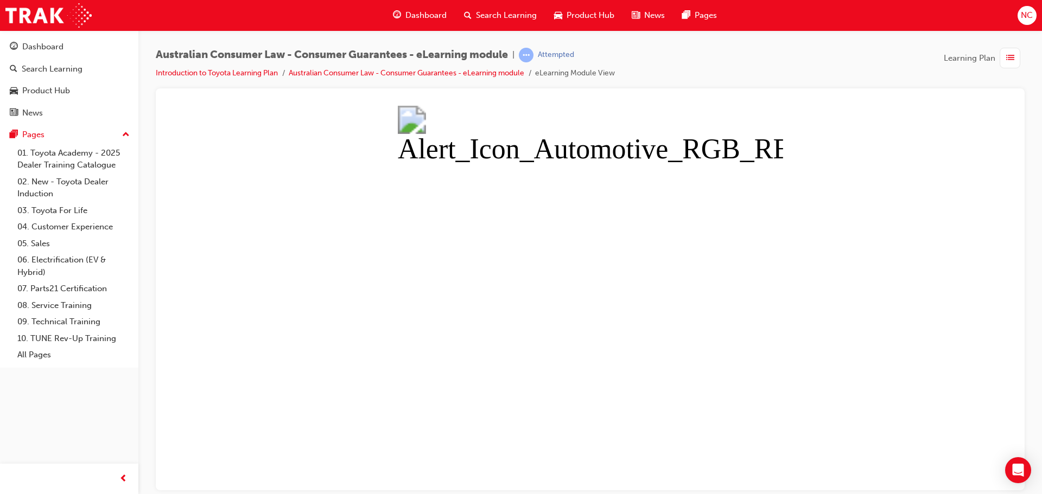
scroll to position [0, 0]
click at [515, 239] on button "Unzoom image" at bounding box center [589, 297] width 851 height 385
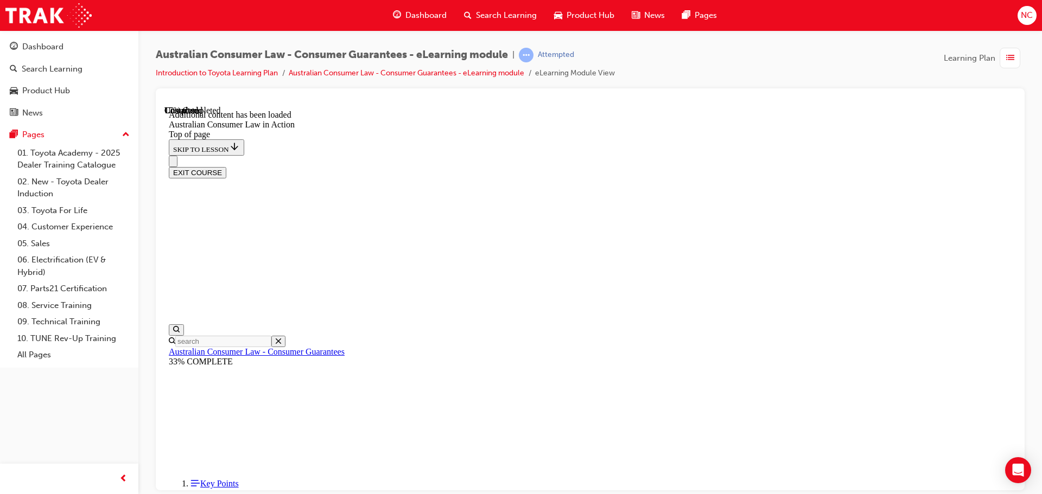
scroll to position [54, 0]
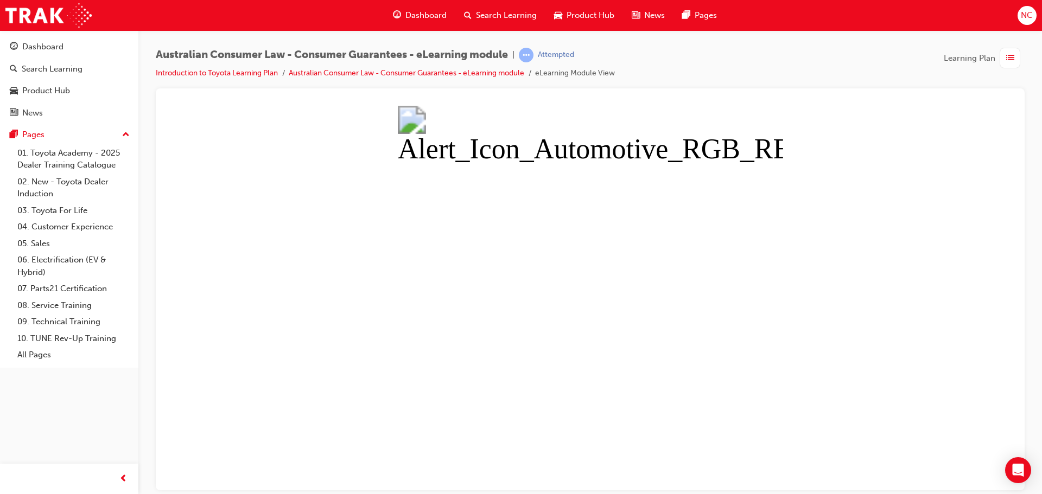
click at [512, 225] on button "Unzoom image" at bounding box center [589, 297] width 851 height 385
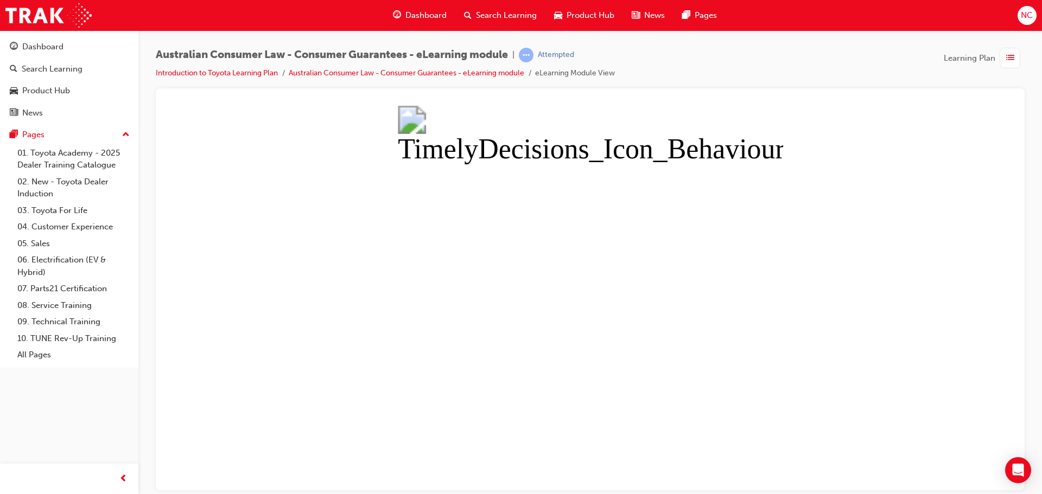
click at [610, 316] on button "Unzoom image" at bounding box center [589, 297] width 851 height 385
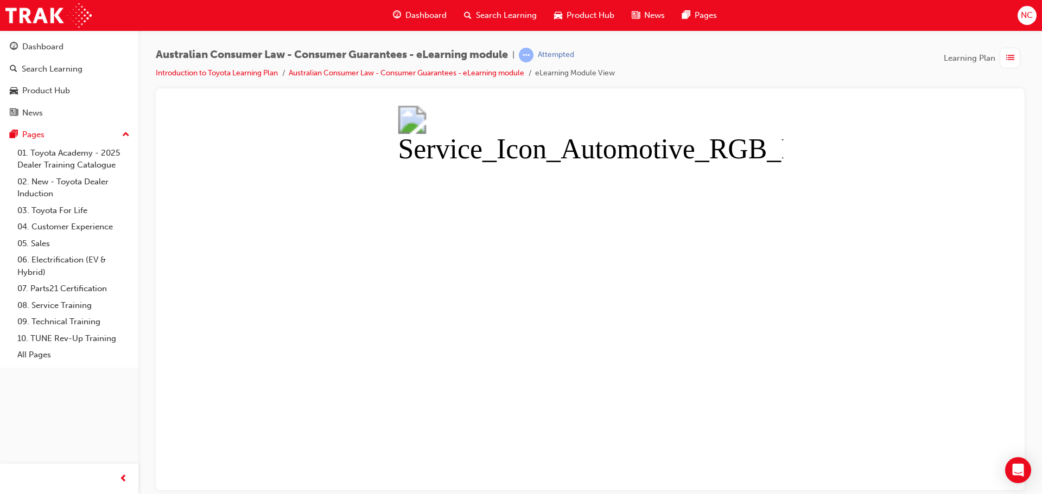
click at [692, 355] on button "Unzoom image" at bounding box center [589, 297] width 851 height 385
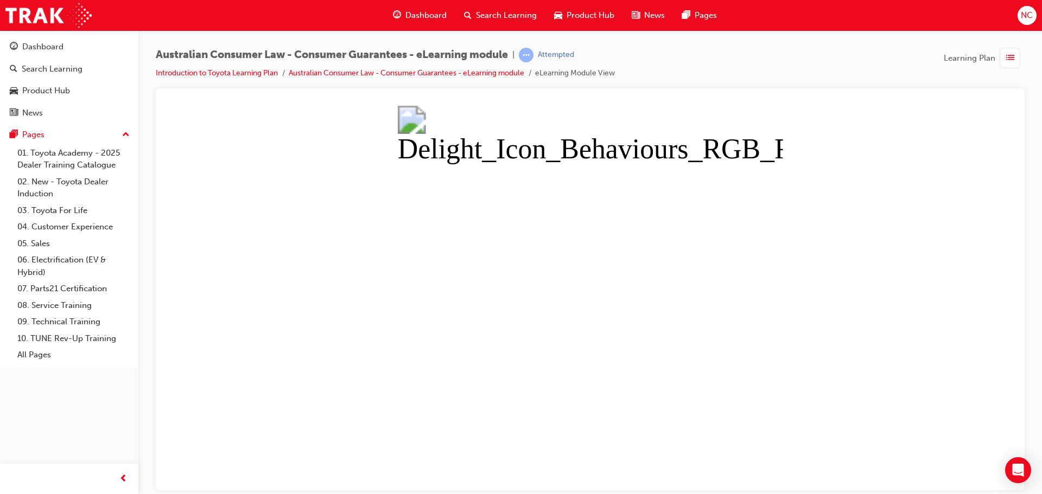
click at [676, 361] on button "Unzoom image" at bounding box center [589, 297] width 851 height 385
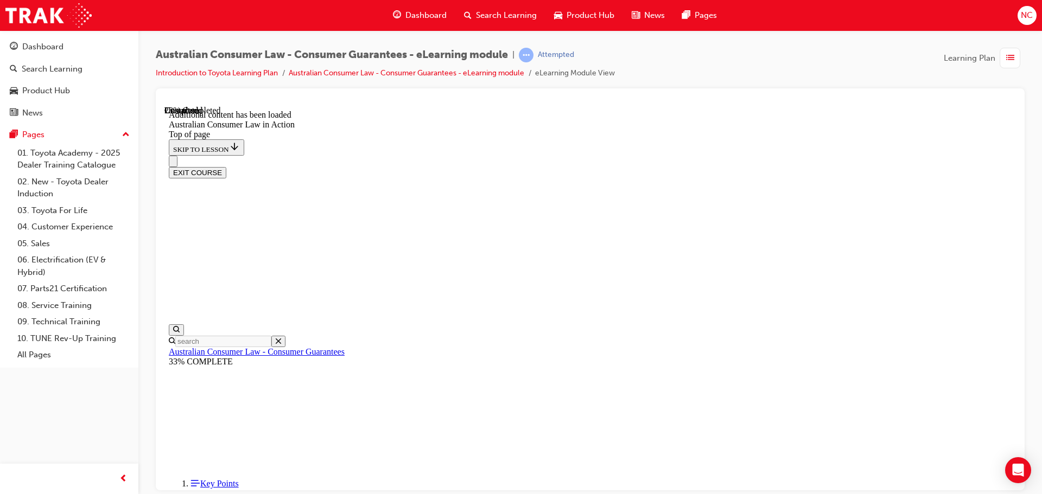
scroll to position [597, 0]
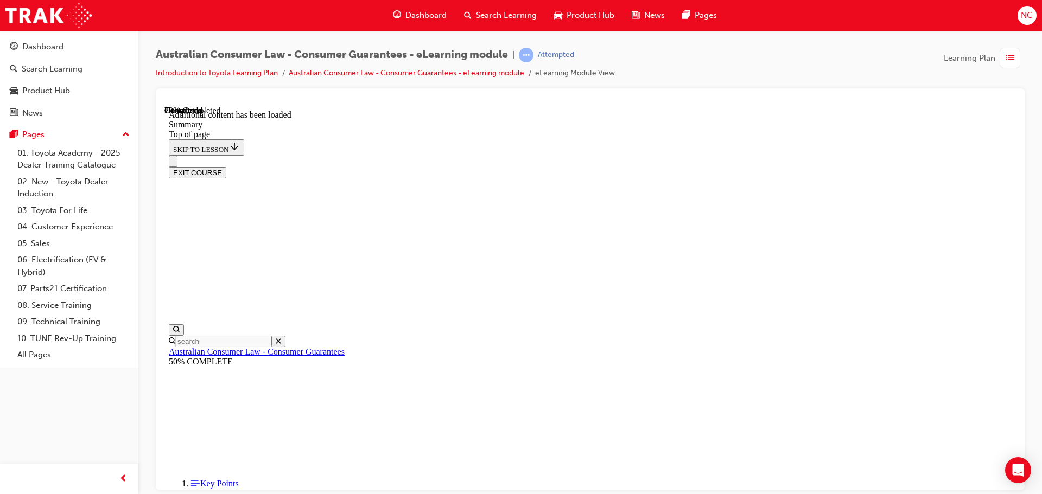
scroll to position [352, 0]
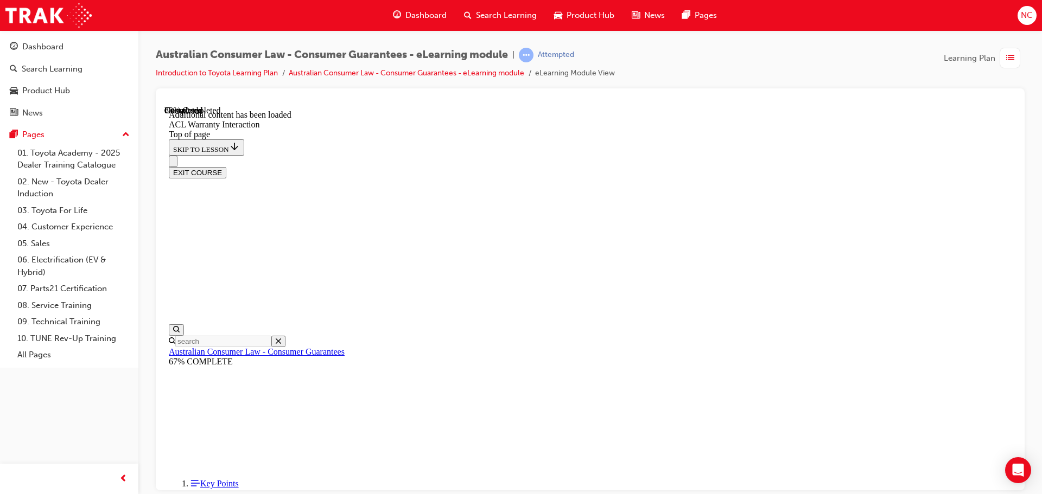
click at [226, 167] on button "EXIT COURSE" at bounding box center [198, 172] width 58 height 11
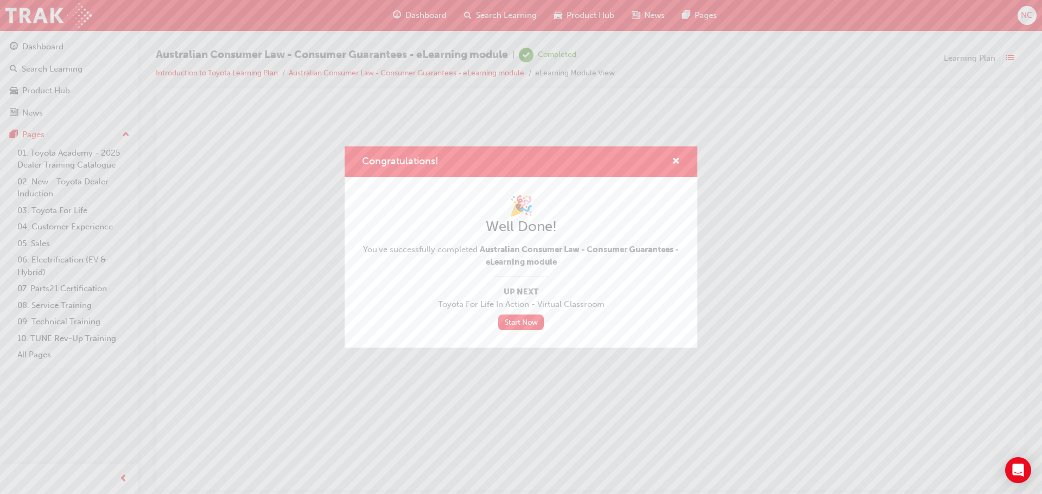
scroll to position [0, 0]
click at [677, 158] on span "cross-icon" at bounding box center [676, 162] width 8 height 10
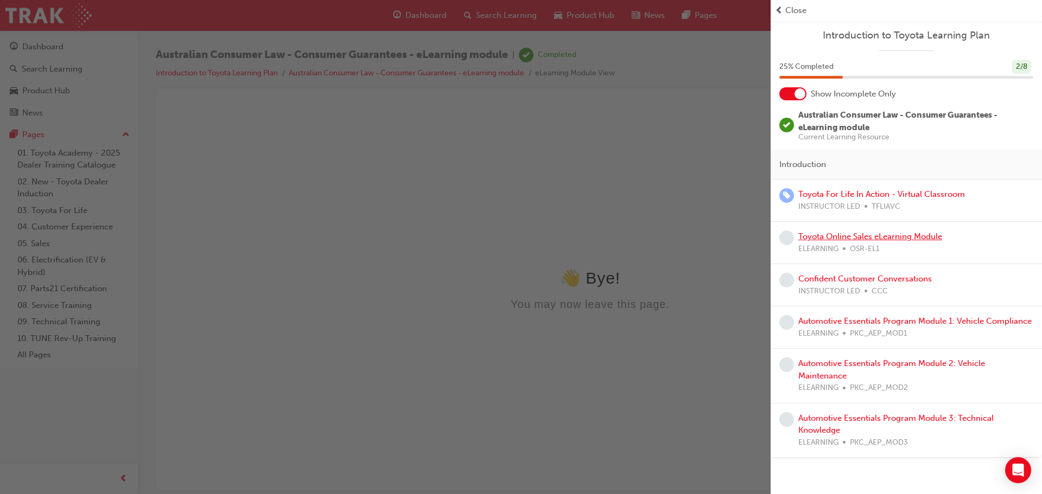
click at [847, 239] on link "Toyota Online Sales eLearning Module" at bounding box center [870, 237] width 144 height 10
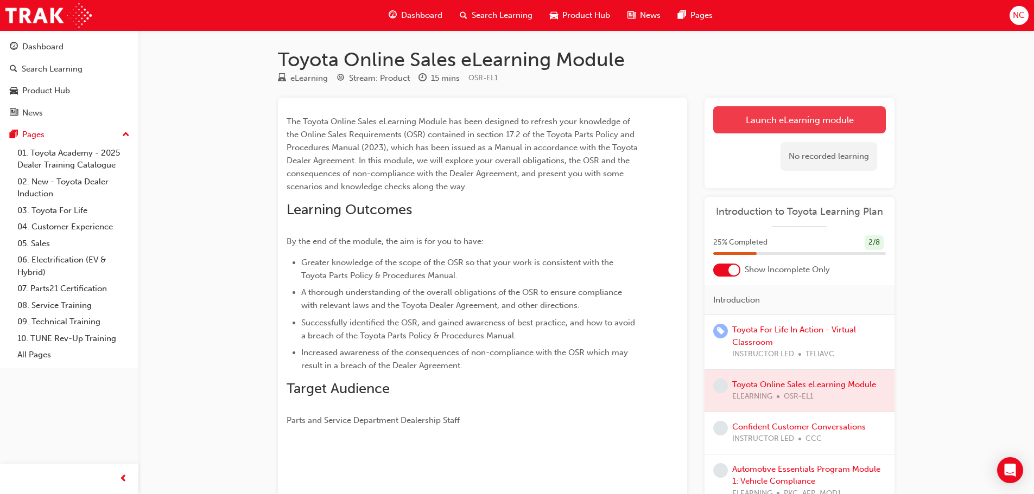
click at [780, 125] on link "Launch eLearning module" at bounding box center [799, 119] width 173 height 27
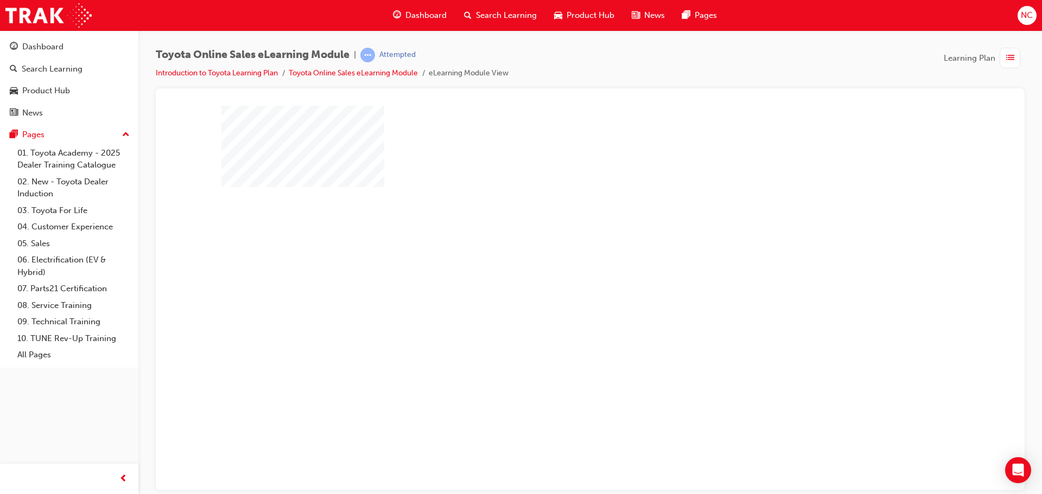
click at [559, 266] on div "play" at bounding box center [559, 266] width 0 height 0
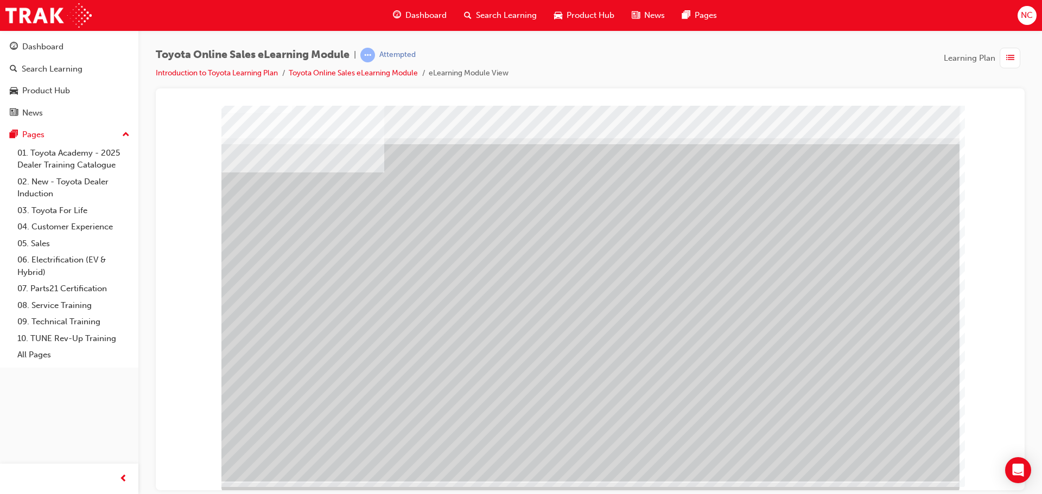
scroll to position [22, 0]
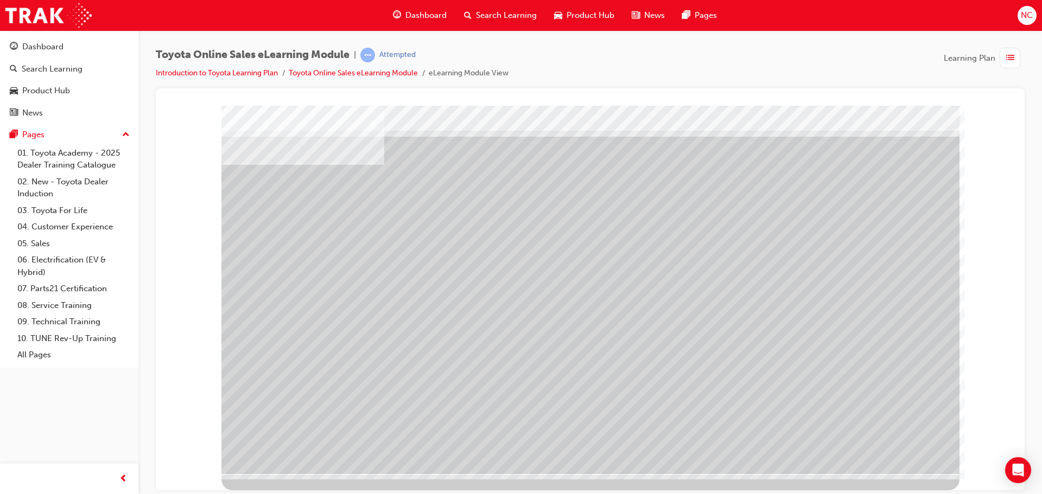
drag, startPoint x: 554, startPoint y: 358, endPoint x: 560, endPoint y: 360, distance: 5.8
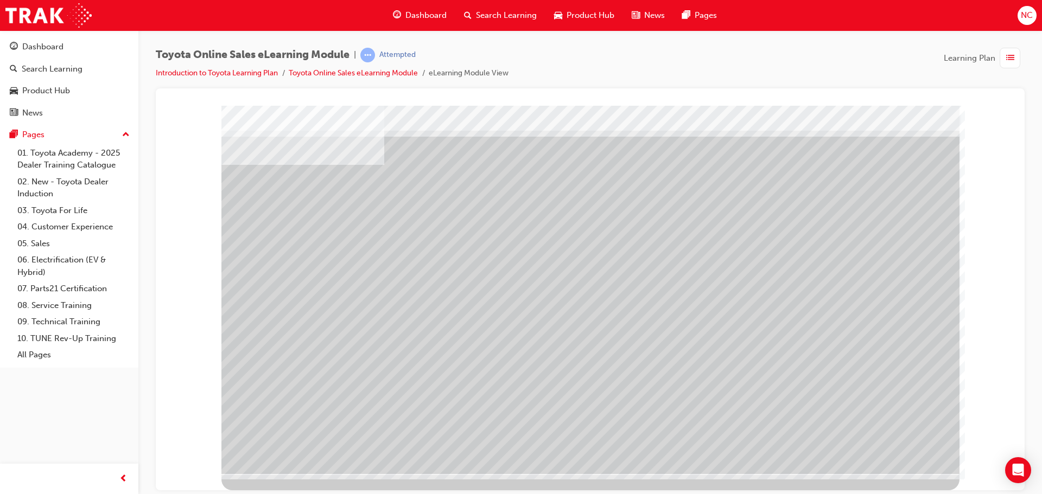
scroll to position [0, 0]
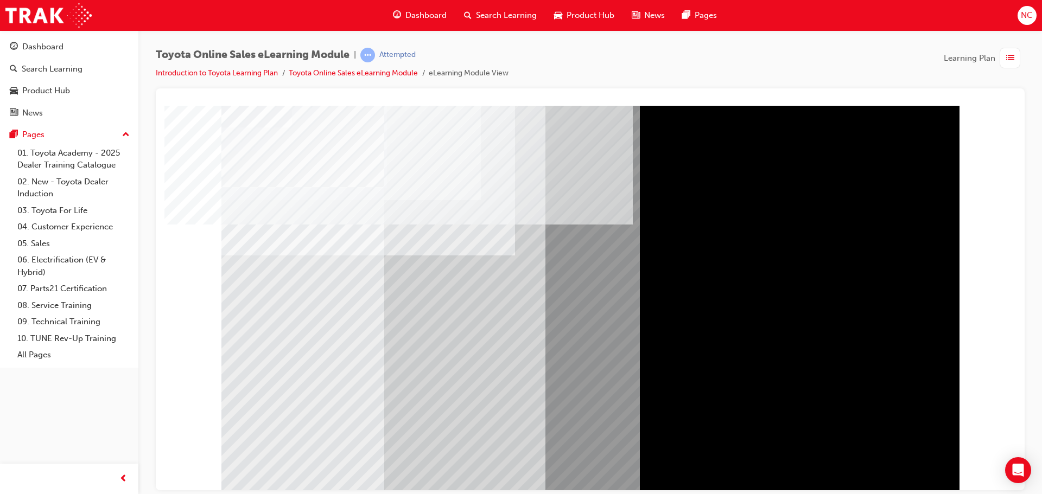
drag, startPoint x: 677, startPoint y: 275, endPoint x: 715, endPoint y: 269, distance: 38.4
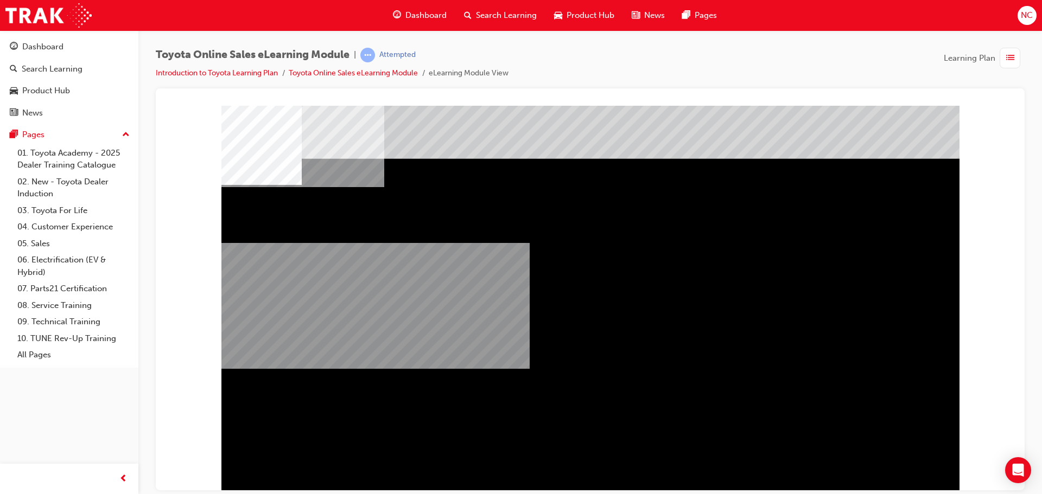
drag, startPoint x: 394, startPoint y: 386, endPoint x: 412, endPoint y: 386, distance: 17.9
click at [412, 386] on div "multistate" at bounding box center [590, 300] width 738 height 391
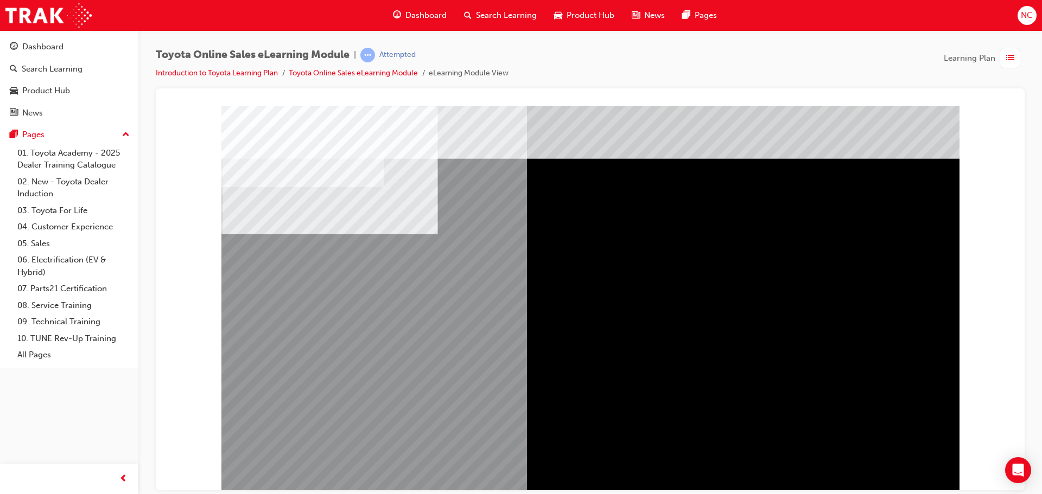
drag, startPoint x: 738, startPoint y: 281, endPoint x: 769, endPoint y: 277, distance: 31.1
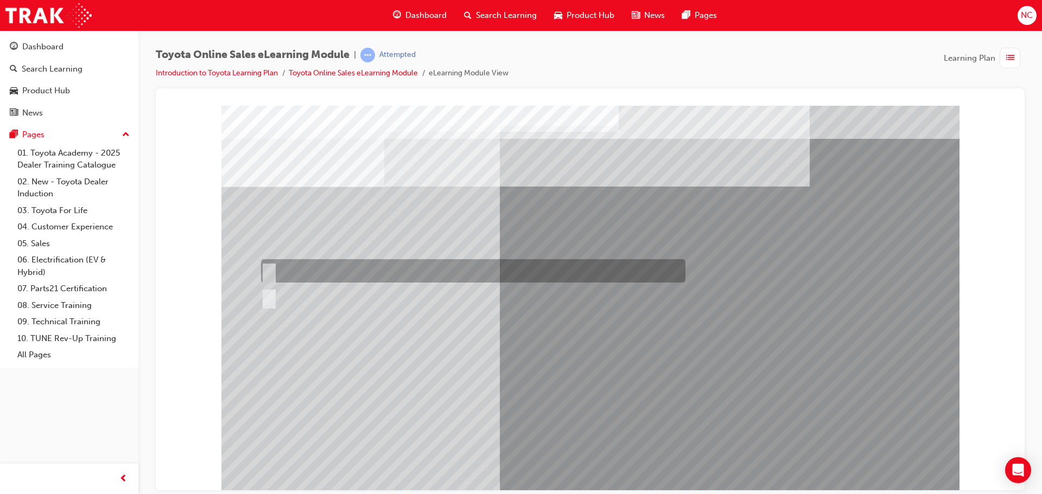
click at [384, 265] on div at bounding box center [470, 270] width 424 height 23
radio input "true"
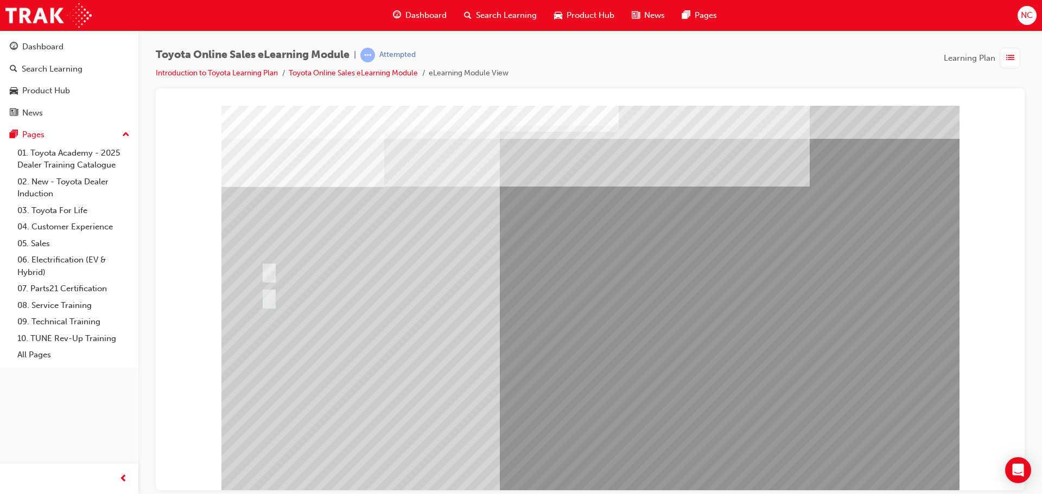
click at [279, 269] on div at bounding box center [470, 270] width 424 height 23
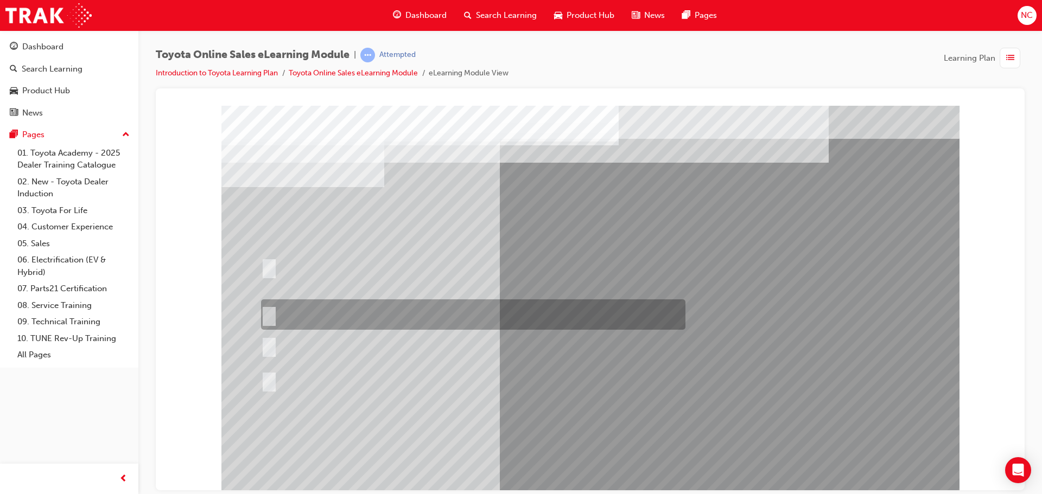
click at [340, 311] on div at bounding box center [470, 314] width 424 height 30
radio input "true"
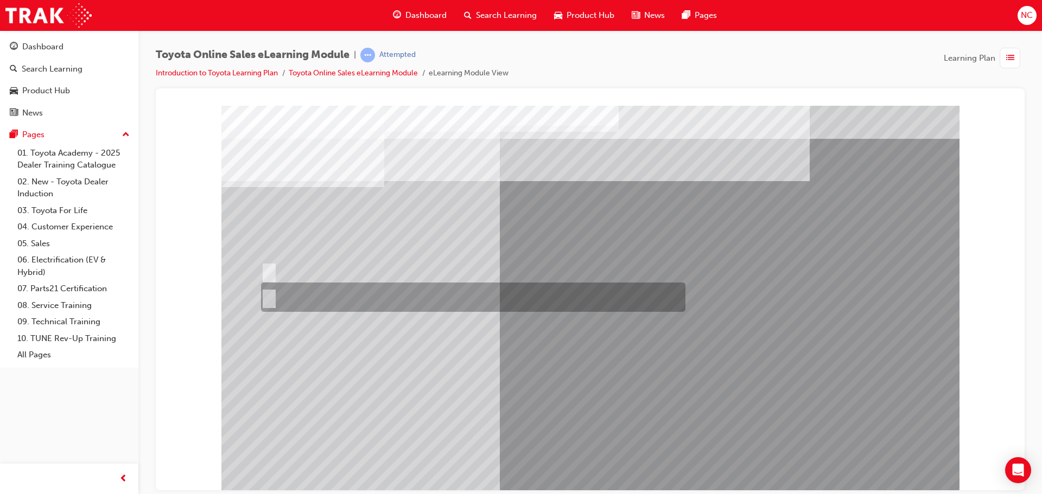
click at [308, 297] on div at bounding box center [470, 297] width 424 height 29
radio input "true"
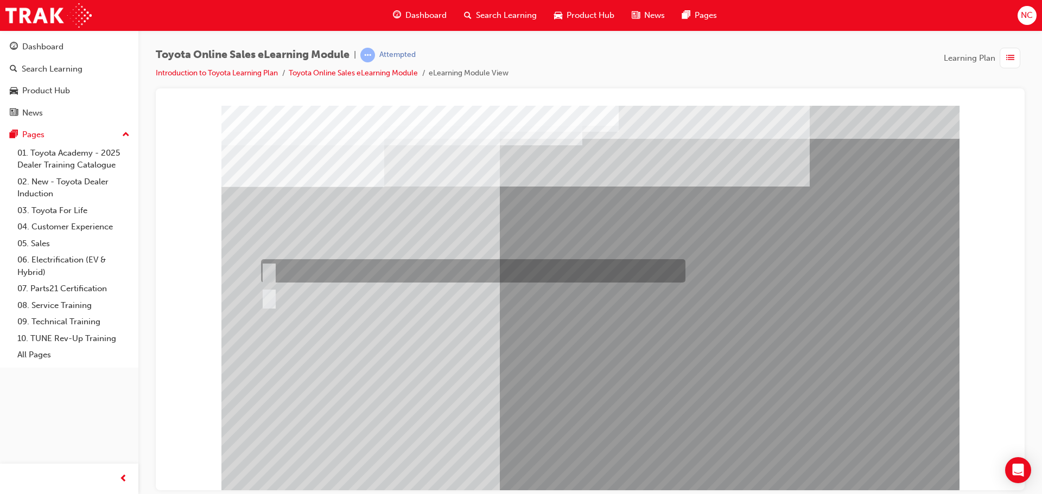
click at [364, 272] on div at bounding box center [470, 270] width 424 height 23
radio input "true"
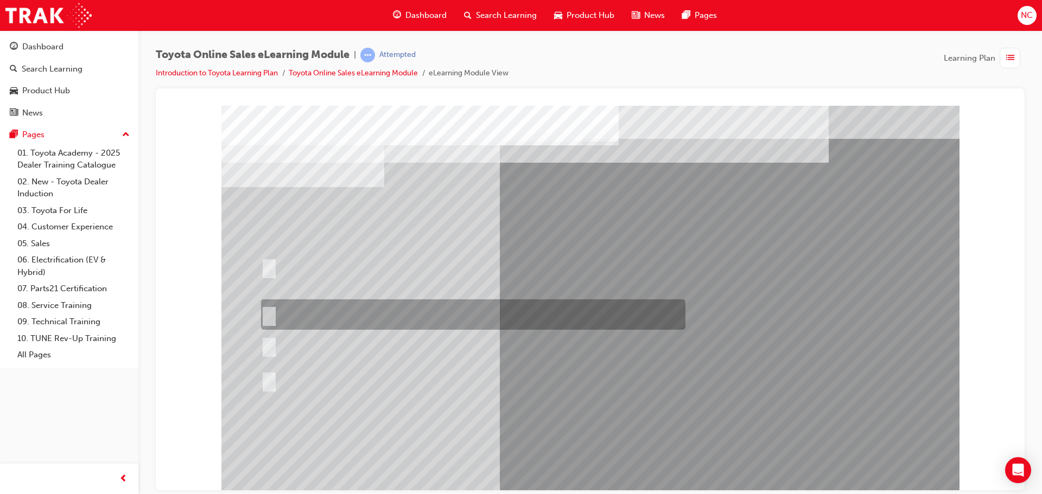
click at [510, 311] on div at bounding box center [470, 314] width 424 height 30
radio input "true"
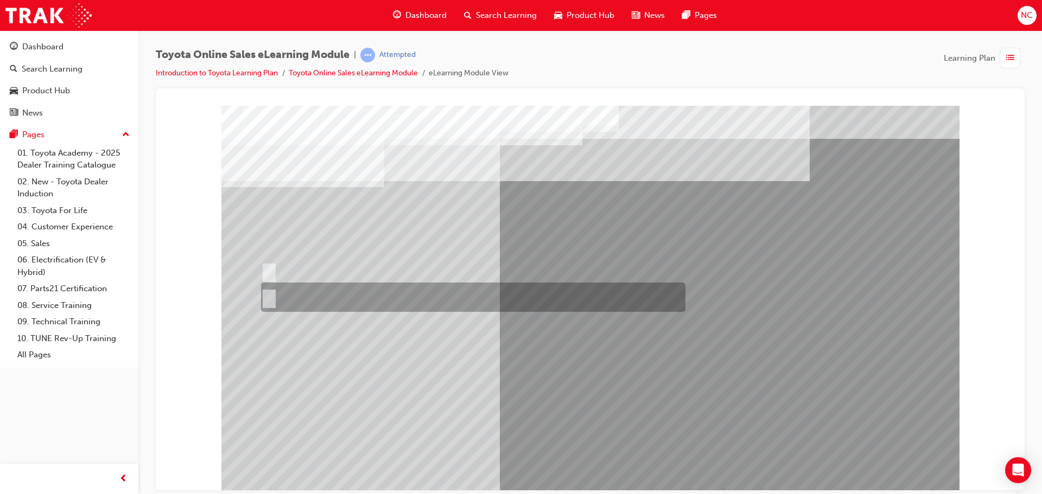
click at [378, 302] on div at bounding box center [470, 297] width 424 height 29
radio input "true"
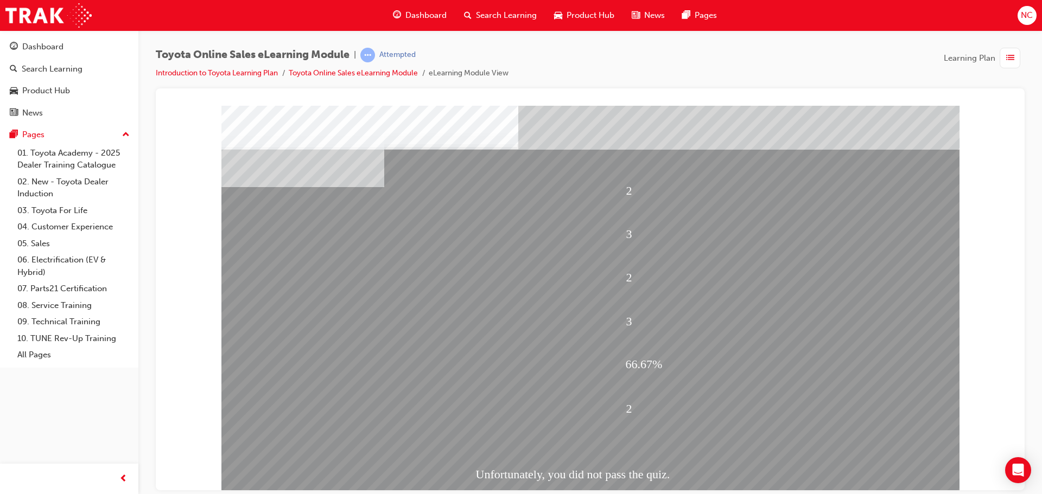
click at [633, 327] on div "3" at bounding box center [774, 321] width 297 height 41
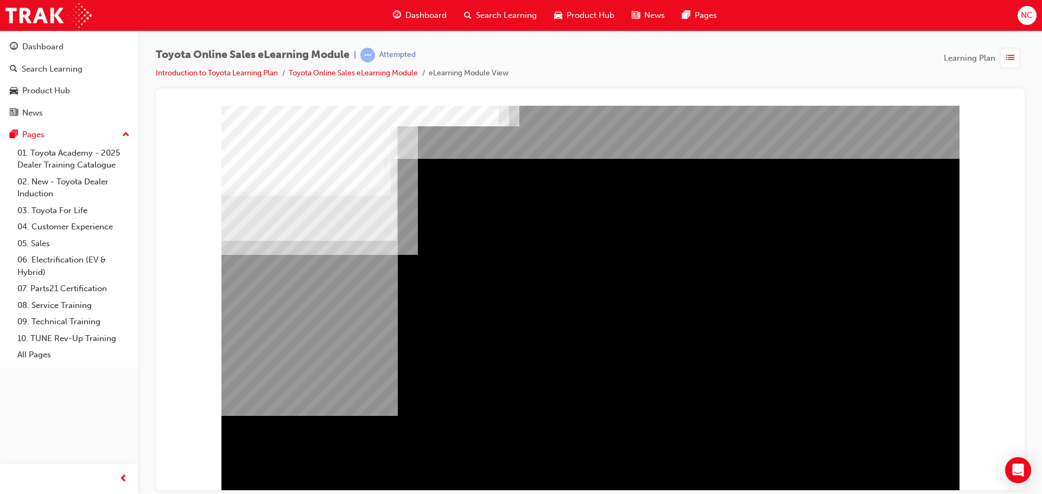
click at [240, 79] on li "Introduction to Toyota Learning Plan" at bounding box center [222, 73] width 133 height 12
click at [246, 69] on link "Introduction to Toyota Learning Plan" at bounding box center [217, 72] width 122 height 9
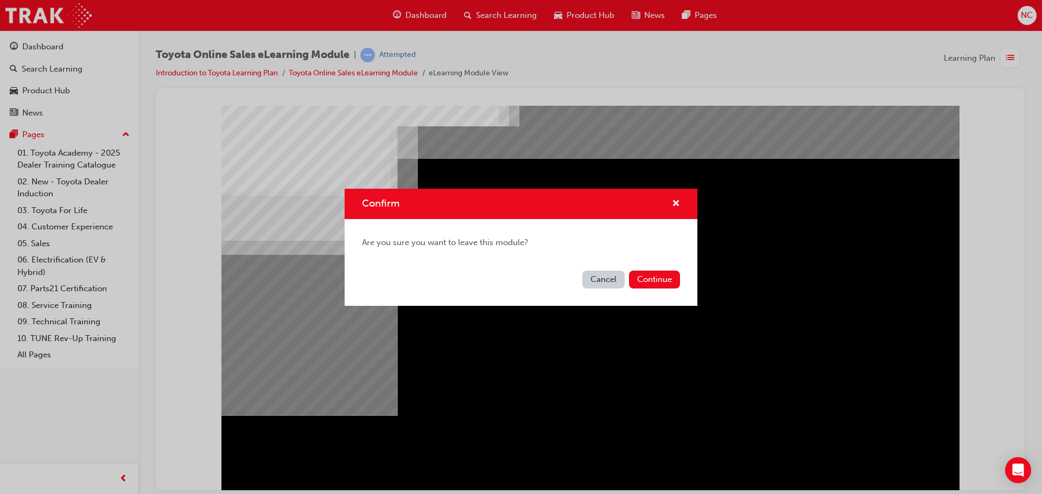
click at [647, 292] on div "Cancel Continue" at bounding box center [521, 286] width 353 height 40
click at [652, 275] on button "Continue" at bounding box center [654, 280] width 51 height 18
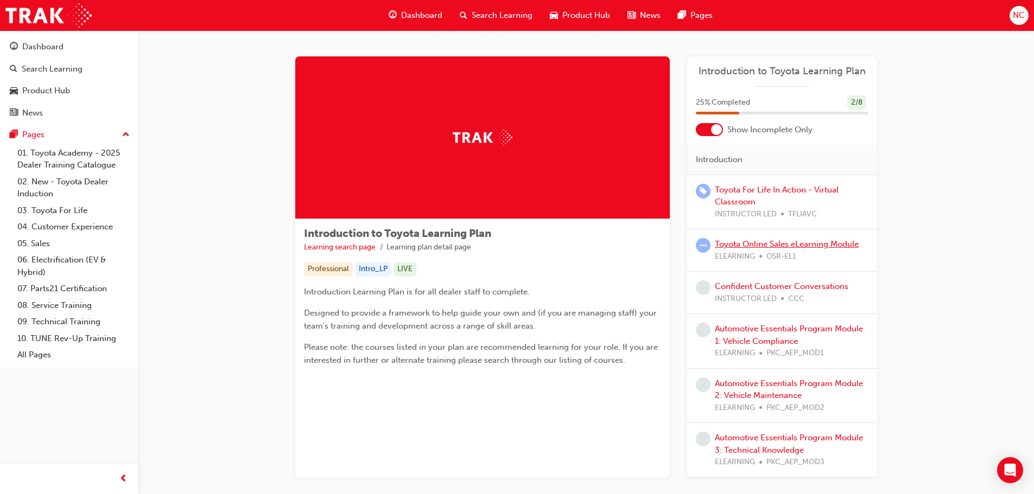
click at [814, 244] on link "Toyota Online Sales eLearning Module" at bounding box center [787, 244] width 144 height 10
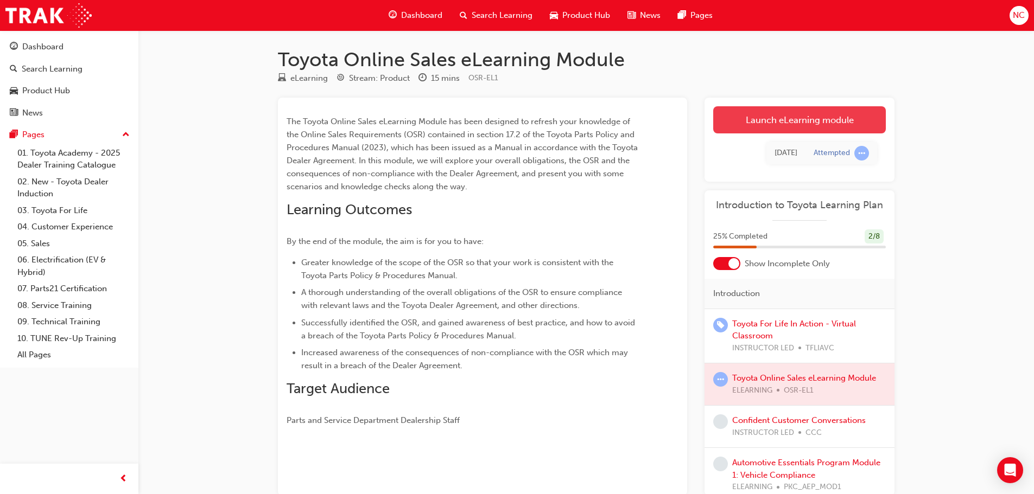
click at [734, 125] on link "Launch eLearning module" at bounding box center [799, 119] width 173 height 27
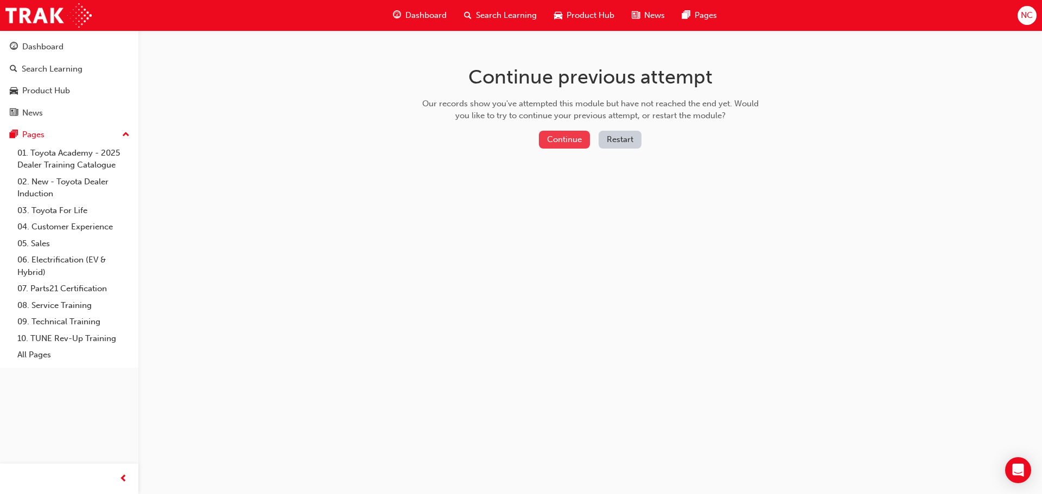
click at [565, 135] on button "Continue" at bounding box center [564, 140] width 51 height 18
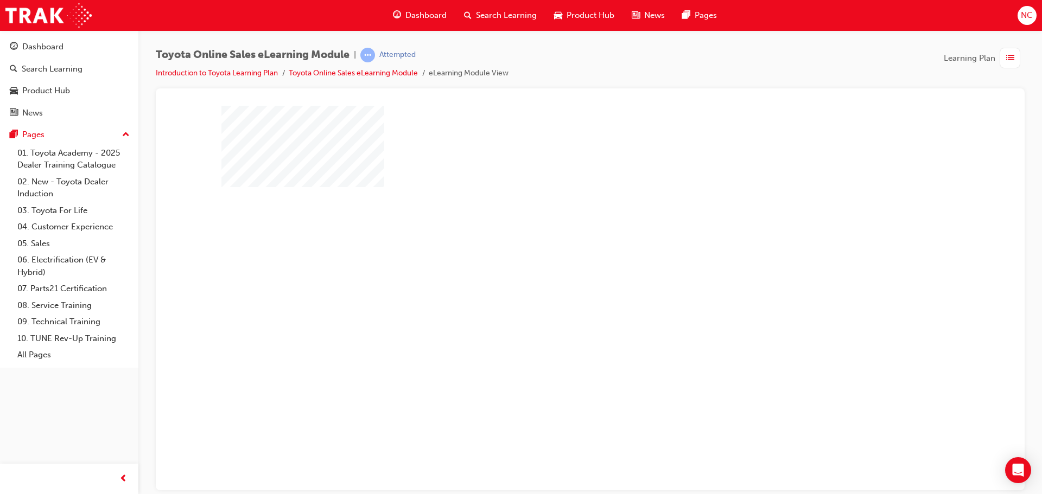
click at [559, 266] on div "play" at bounding box center [559, 266] width 0 height 0
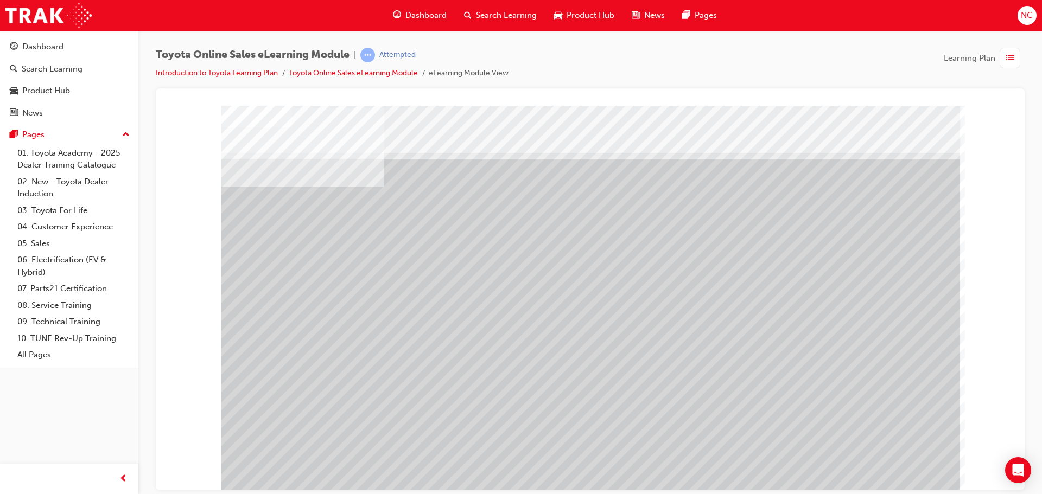
drag, startPoint x: 588, startPoint y: 361, endPoint x: 686, endPoint y: 361, distance: 97.7
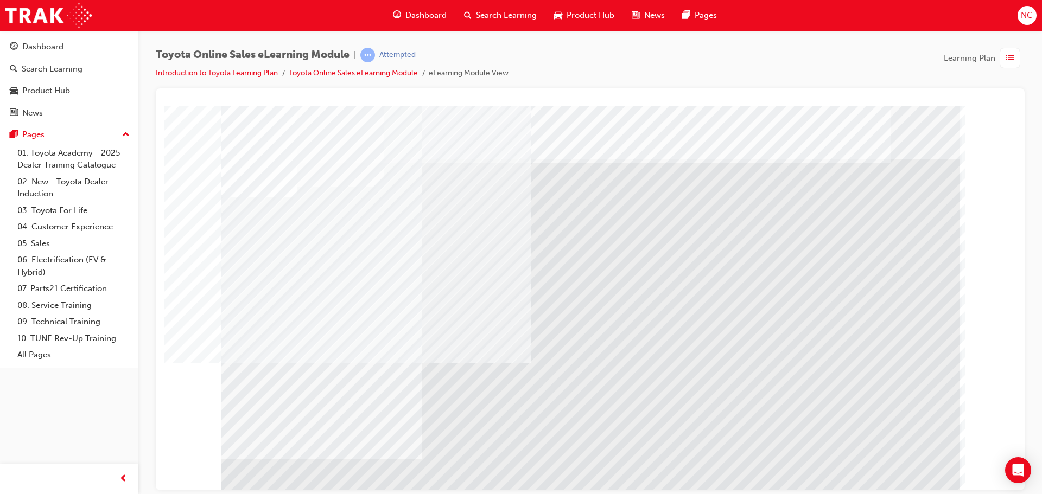
drag, startPoint x: 383, startPoint y: 385, endPoint x: 470, endPoint y: 385, distance: 87.4
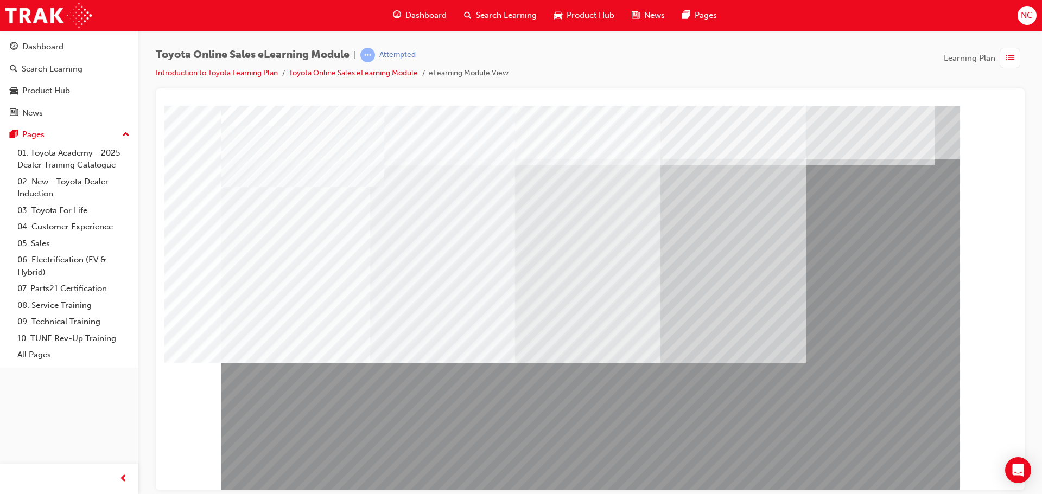
drag, startPoint x: 585, startPoint y: 430, endPoint x: 498, endPoint y: 430, distance: 87.4
click at [498, 430] on div at bounding box center [590, 300] width 738 height 391
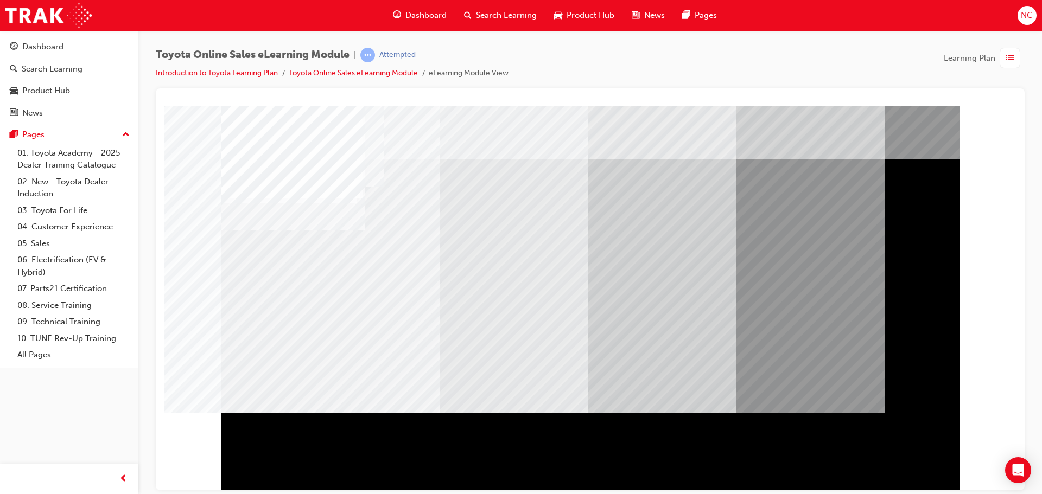
drag, startPoint x: 602, startPoint y: 406, endPoint x: 506, endPoint y: 408, distance: 95.5
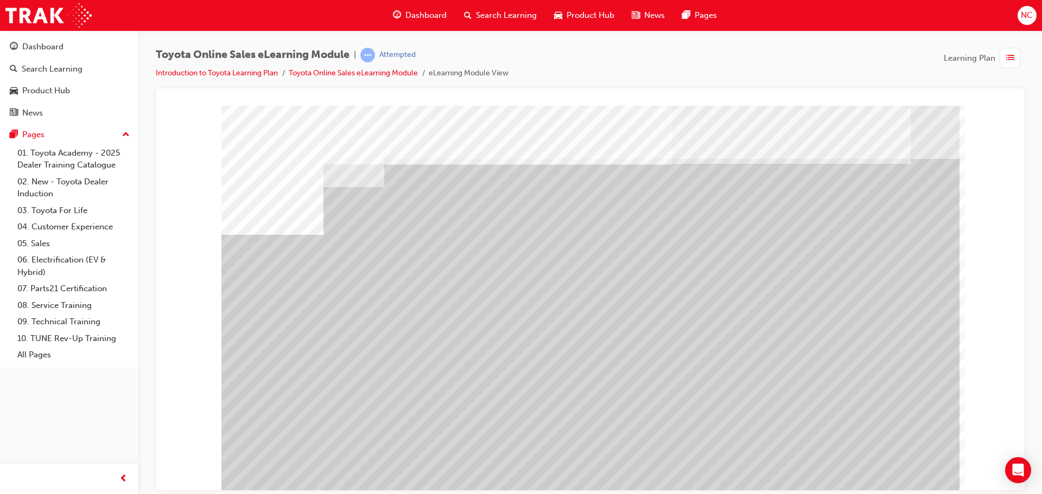
drag, startPoint x: 337, startPoint y: 390, endPoint x: 421, endPoint y: 390, distance: 83.6
drag, startPoint x: 701, startPoint y: 396, endPoint x: 691, endPoint y: 390, distance: 11.6
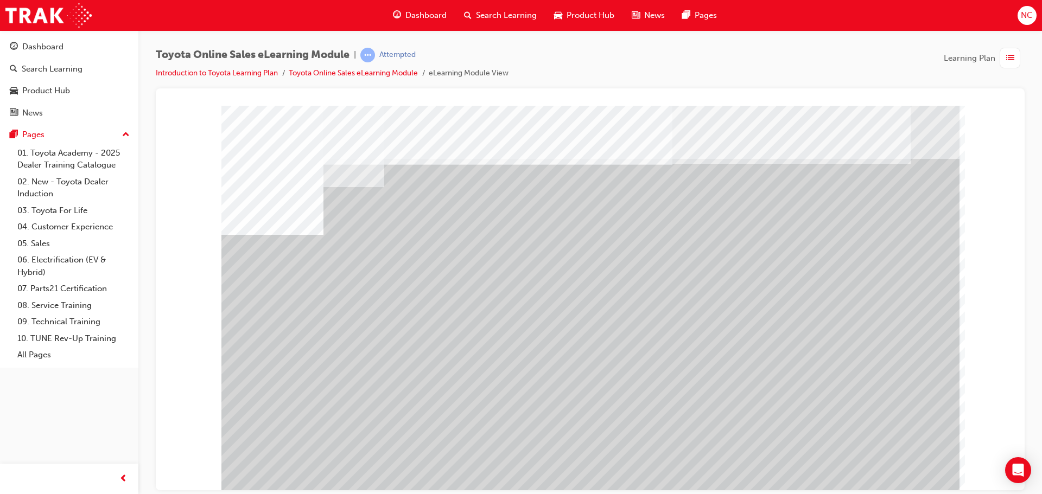
click at [692, 391] on div "multistate" at bounding box center [590, 300] width 738 height 391
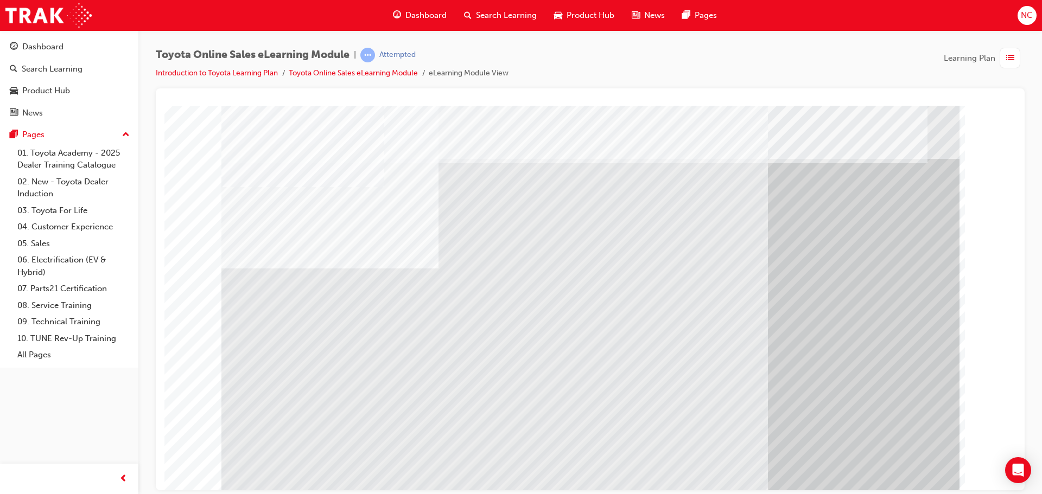
drag, startPoint x: 394, startPoint y: 430, endPoint x: 431, endPoint y: 426, distance: 37.1
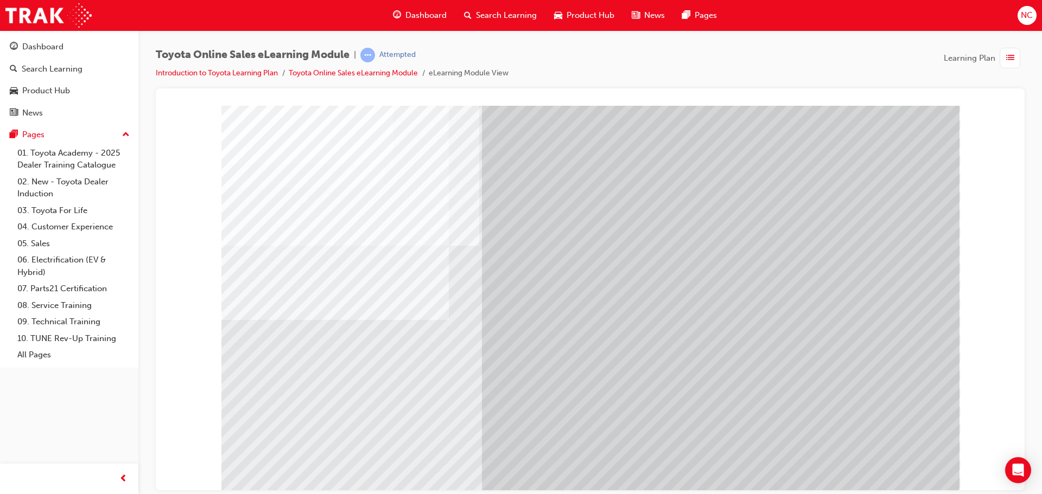
drag, startPoint x: 439, startPoint y: 228, endPoint x: 501, endPoint y: 199, distance: 68.2
drag, startPoint x: 570, startPoint y: 175, endPoint x: 576, endPoint y: 175, distance: 6.0
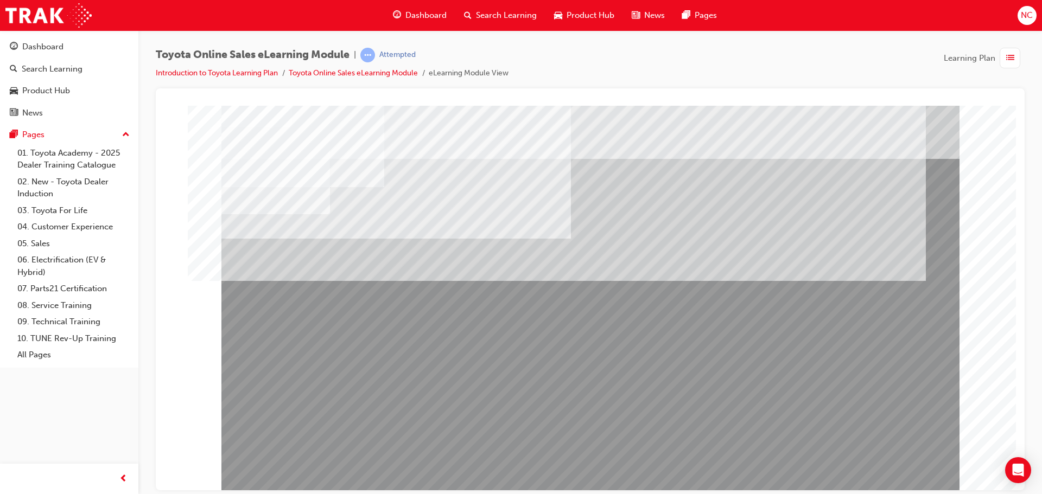
drag, startPoint x: 466, startPoint y: 385, endPoint x: 458, endPoint y: 382, distance: 8.1
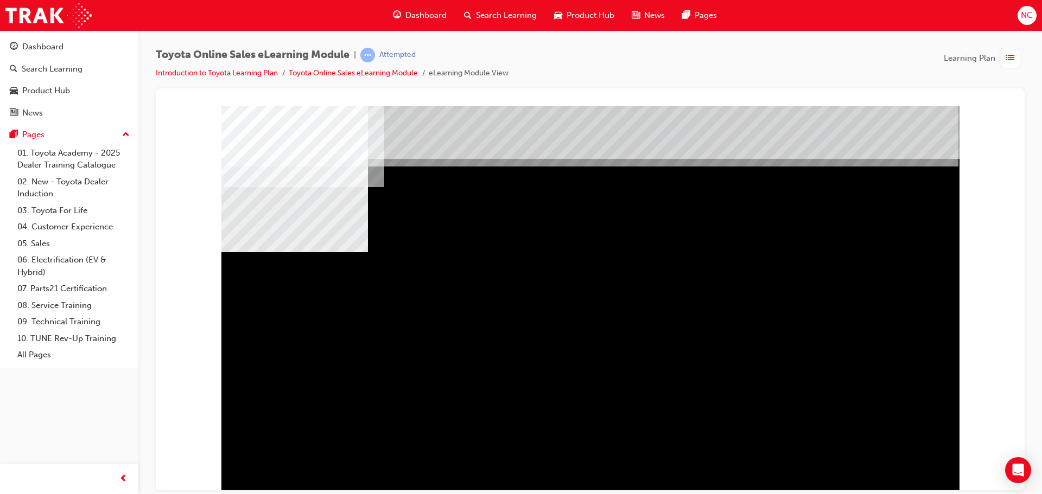
drag, startPoint x: 475, startPoint y: 364, endPoint x: 589, endPoint y: 360, distance: 114.0
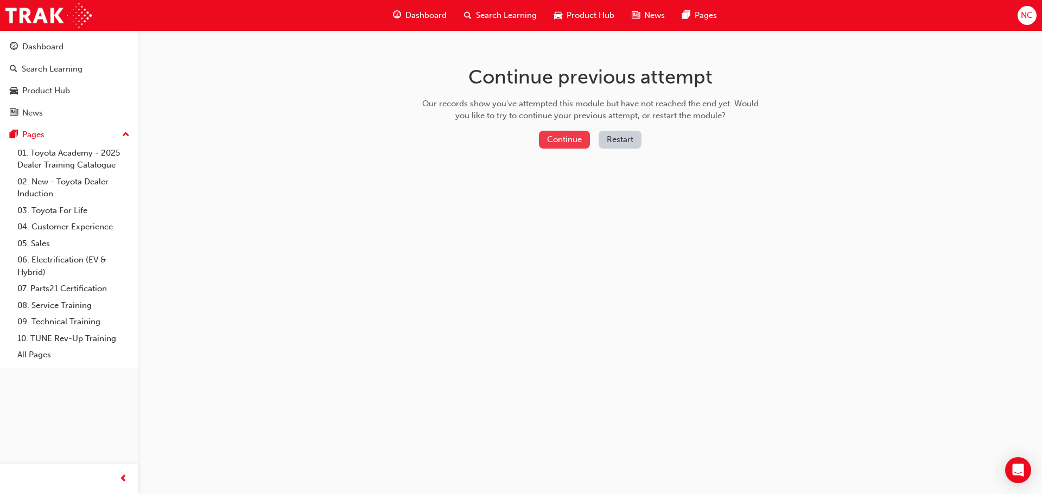
click at [564, 139] on button "Continue" at bounding box center [564, 140] width 51 height 18
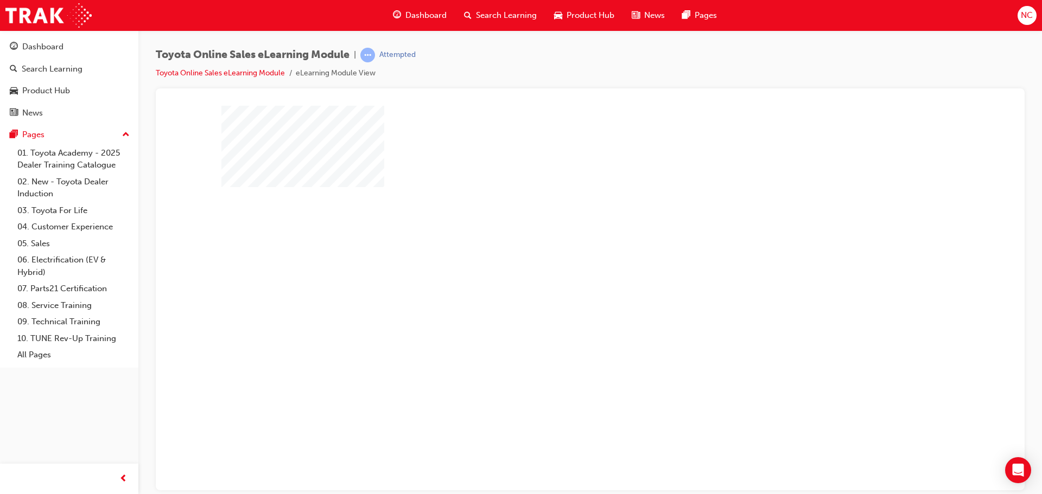
click at [559, 266] on div "play" at bounding box center [559, 266] width 0 height 0
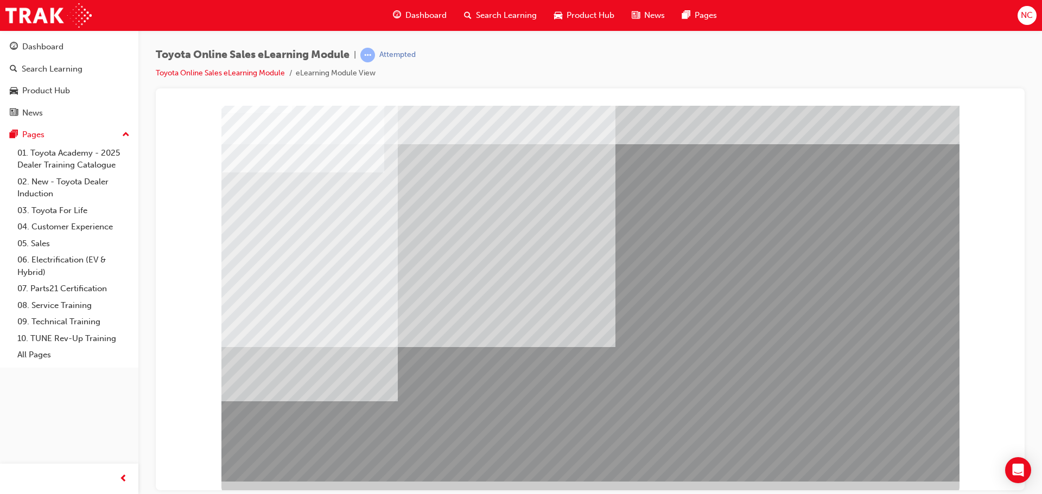
scroll to position [22, 0]
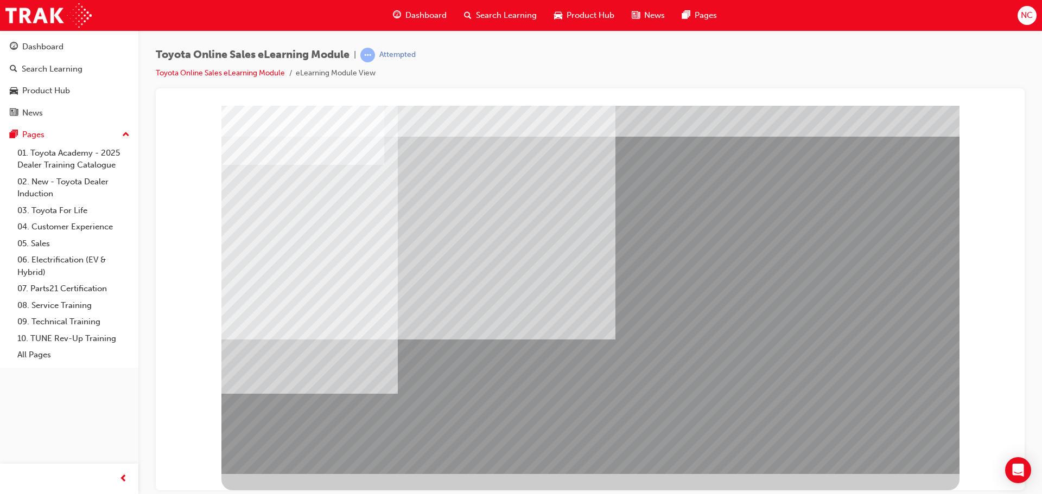
drag, startPoint x: 875, startPoint y: 451, endPoint x: 883, endPoint y: 448, distance: 8.8
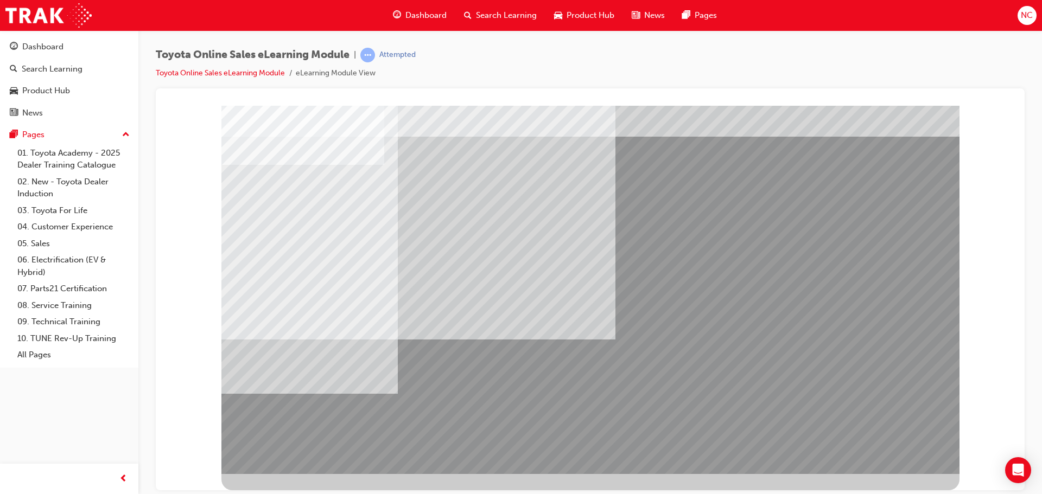
drag, startPoint x: 376, startPoint y: 256, endPoint x: 319, endPoint y: 224, distance: 65.1
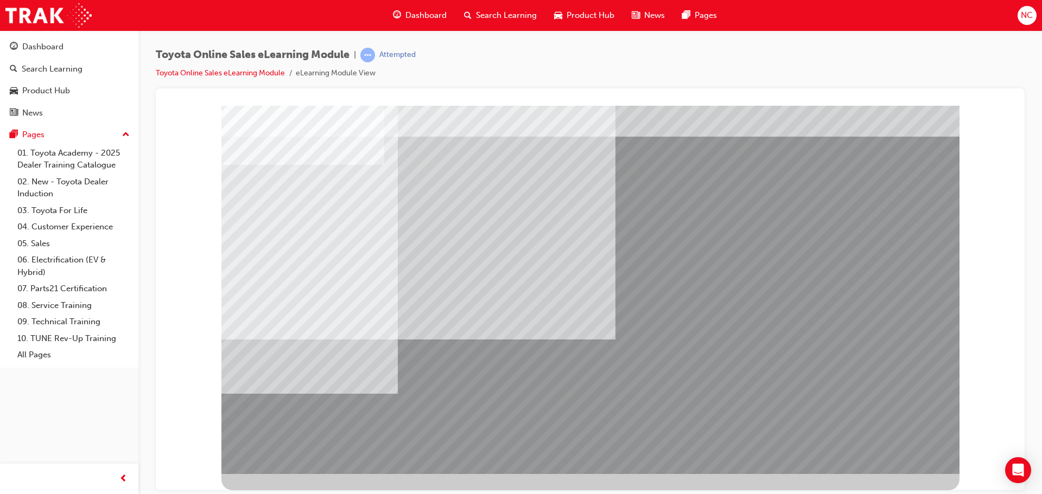
drag, startPoint x: 274, startPoint y: 193, endPoint x: 276, endPoint y: 185, distance: 8.4
click at [946, 482] on div at bounding box center [590, 286] width 738 height 407
drag, startPoint x: 945, startPoint y: 480, endPoint x: 867, endPoint y: 439, distance: 87.6
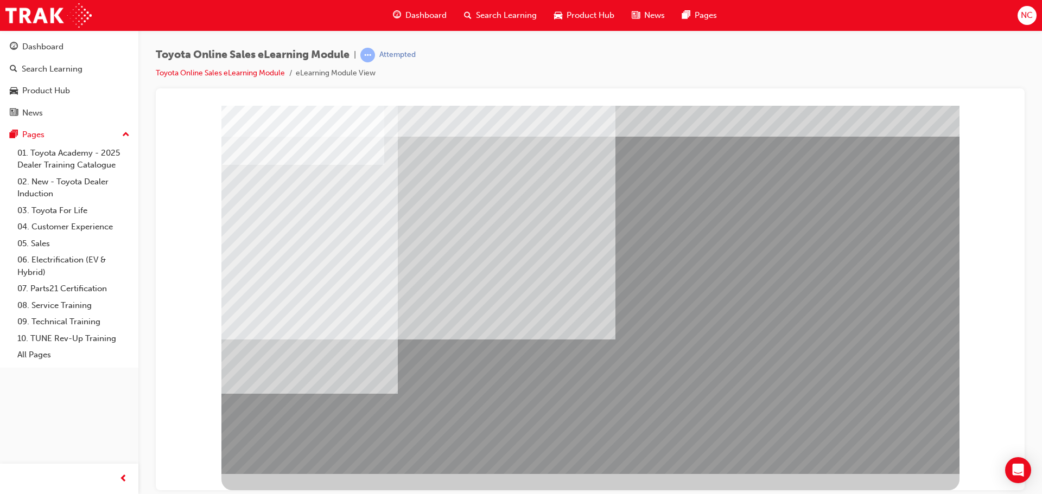
click at [928, 474] on div at bounding box center [590, 286] width 738 height 407
click at [970, 87] on div at bounding box center [590, 87] width 843 height 0
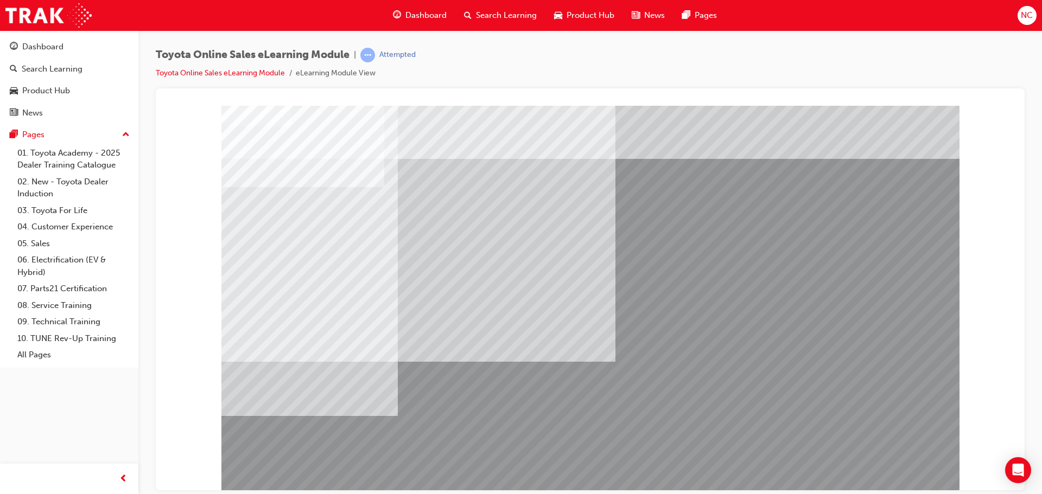
click at [402, 56] on div "Attempted" at bounding box center [397, 55] width 36 height 10
click at [357, 72] on li "eLearning Module View" at bounding box center [336, 73] width 80 height 12
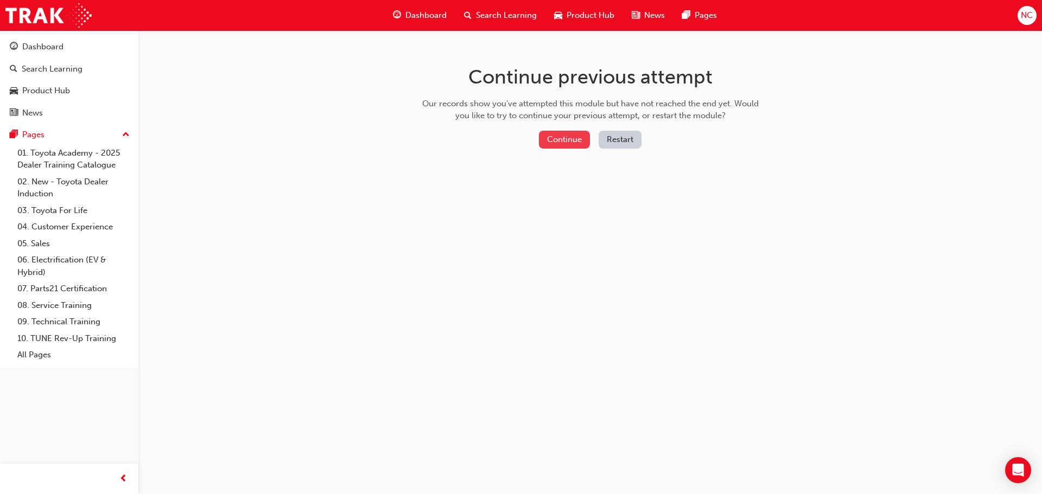
click at [547, 140] on button "Continue" at bounding box center [564, 140] width 51 height 18
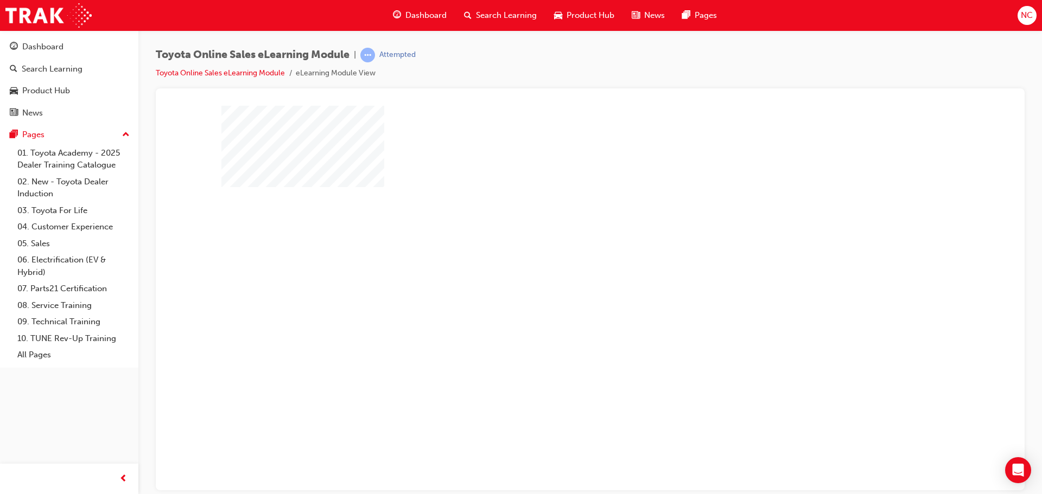
click at [559, 266] on div "play" at bounding box center [559, 266] width 0 height 0
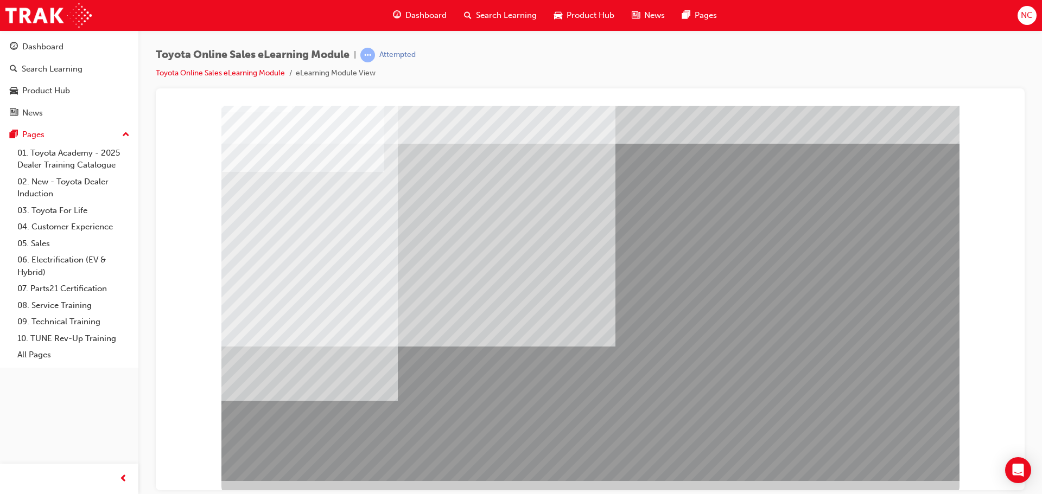
scroll to position [22, 0]
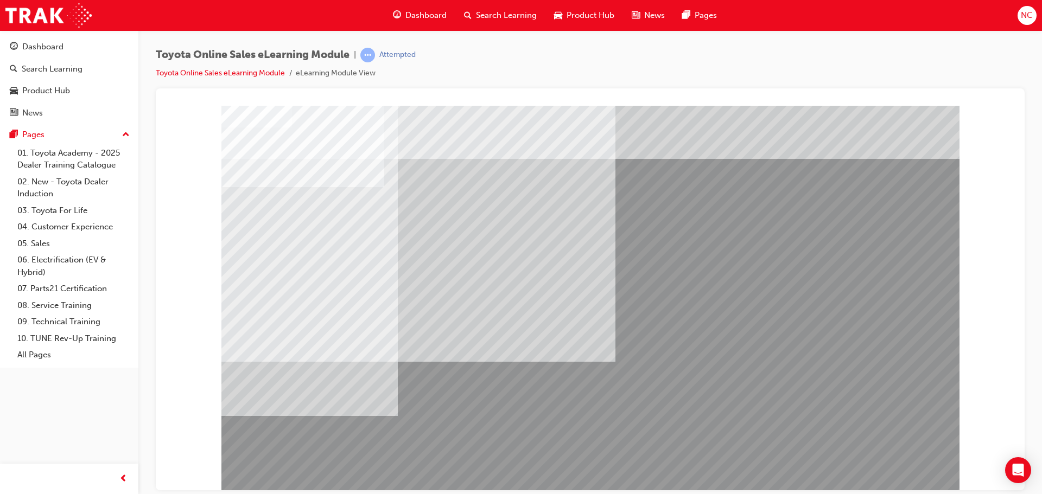
click at [240, 67] on li "Toyota Online Sales eLearning Module" at bounding box center [226, 73] width 140 height 12
click at [244, 74] on link "Toyota Online Sales eLearning Module" at bounding box center [220, 72] width 129 height 9
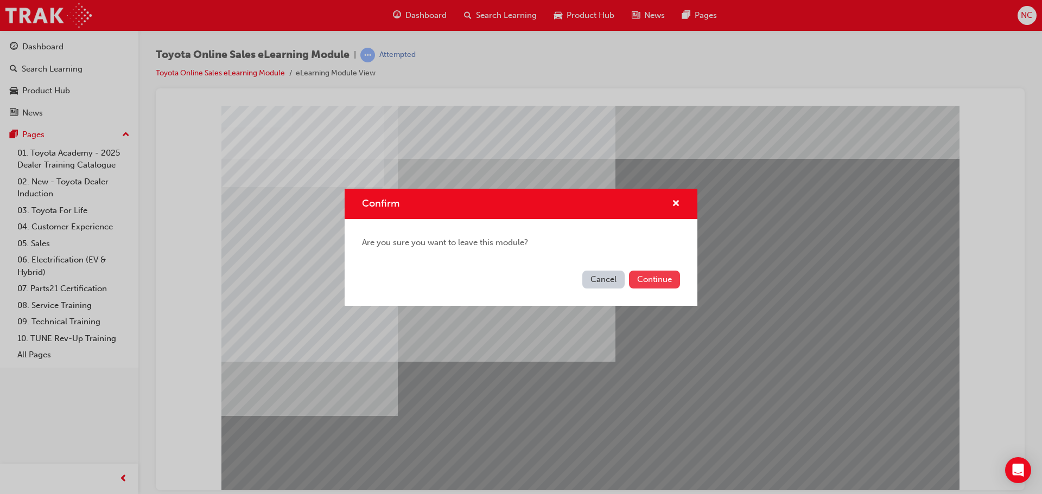
click at [668, 275] on button "Continue" at bounding box center [654, 280] width 51 height 18
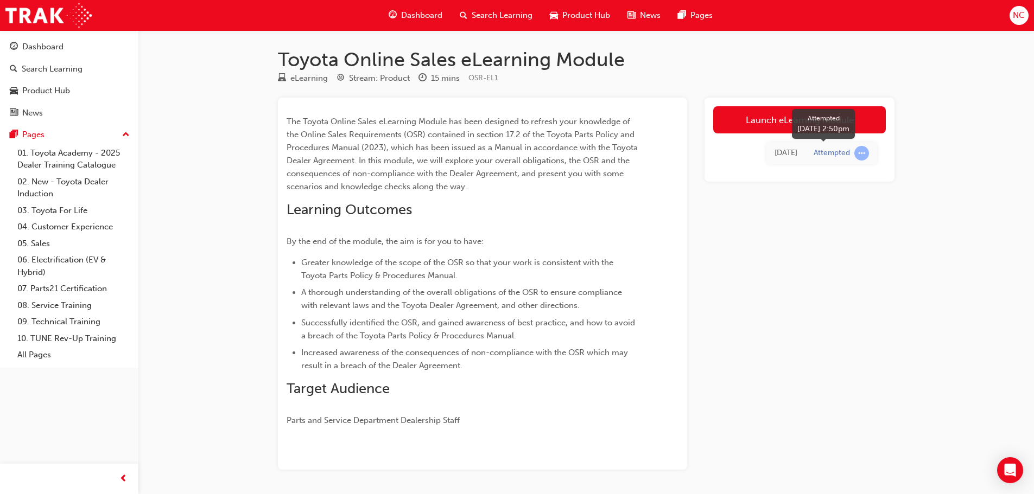
click at [860, 152] on span "learningRecordVerb_ATTEMPT-icon" at bounding box center [861, 153] width 15 height 15
click at [813, 161] on td "Attempted" at bounding box center [841, 153] width 72 height 22
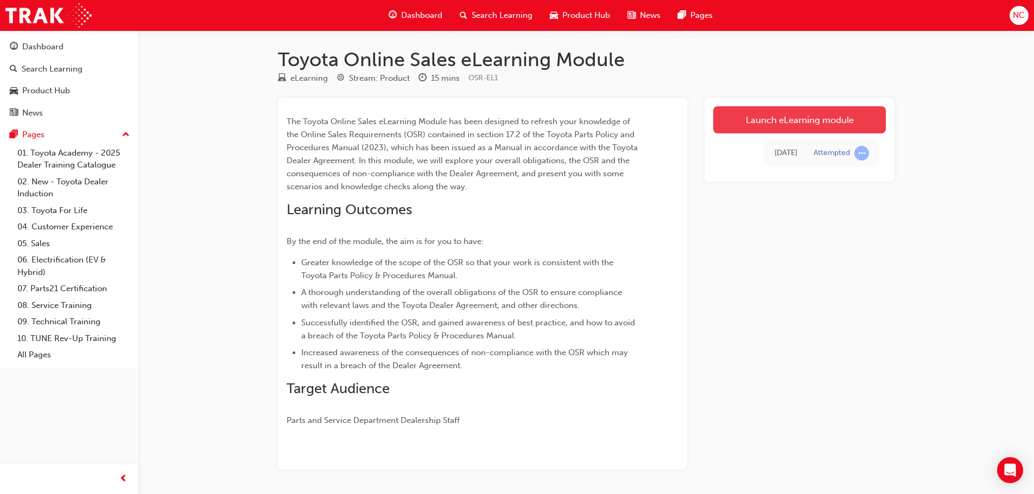
click at [767, 125] on link "Launch eLearning module" at bounding box center [799, 119] width 173 height 27
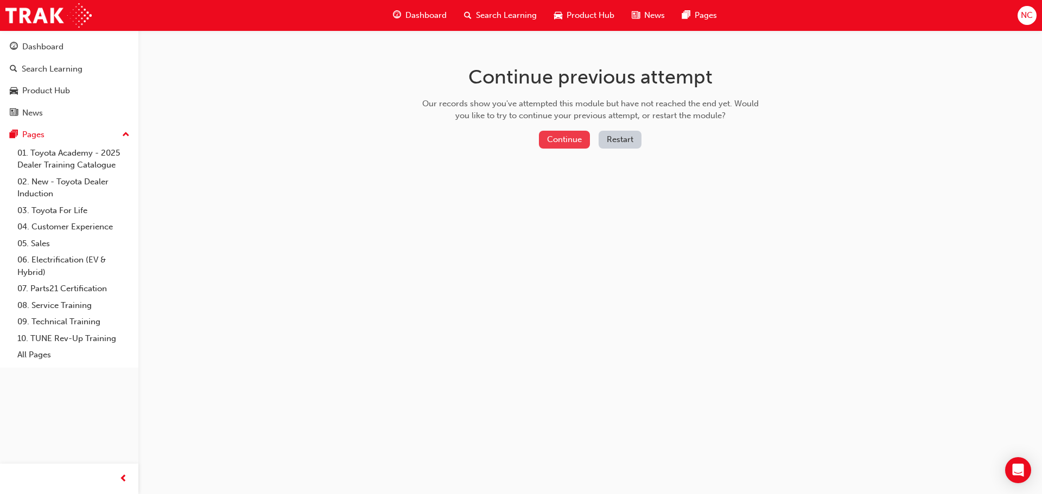
click at [573, 142] on button "Continue" at bounding box center [564, 140] width 51 height 18
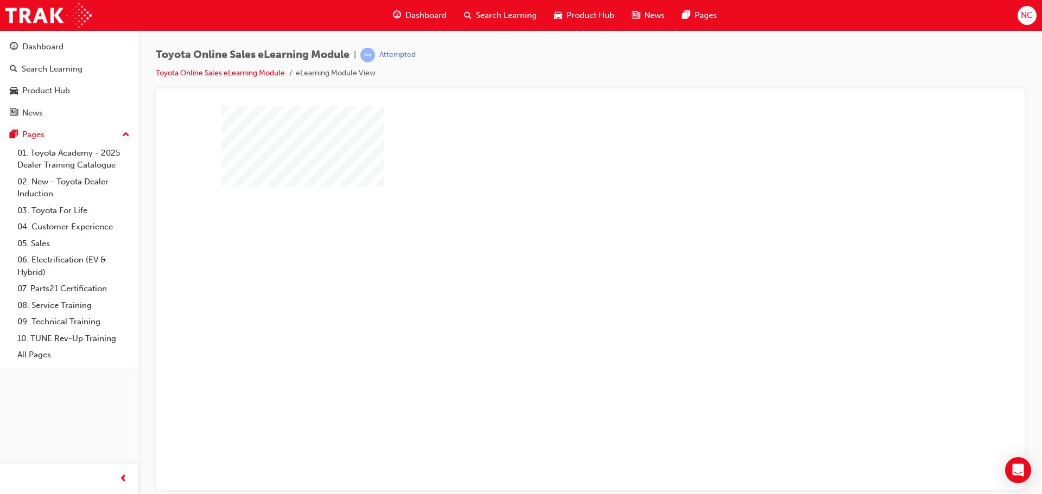
drag, startPoint x: 584, startPoint y: 309, endPoint x: 615, endPoint y: 321, distance: 33.7
click at [559, 266] on div "play" at bounding box center [559, 266] width 0 height 0
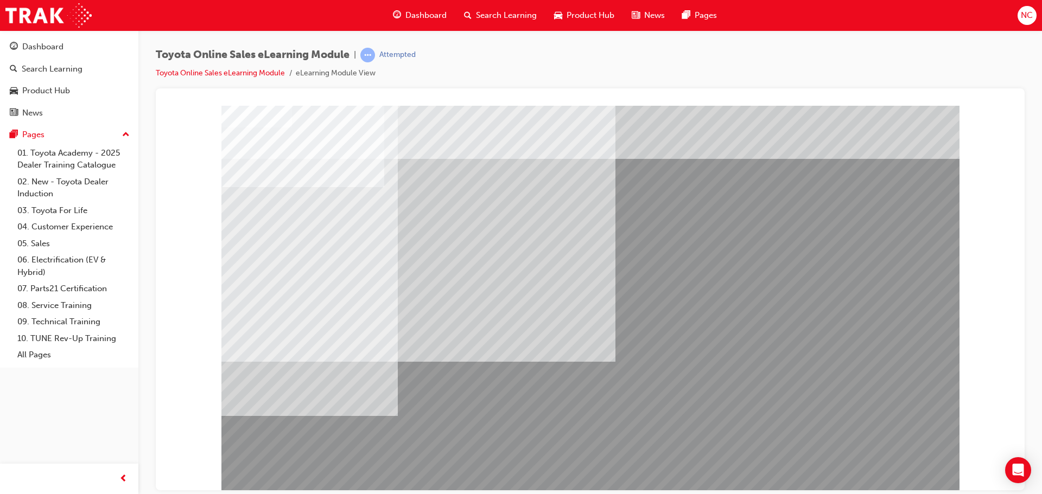
click at [206, 68] on link "Toyota Online Sales eLearning Module" at bounding box center [220, 72] width 129 height 9
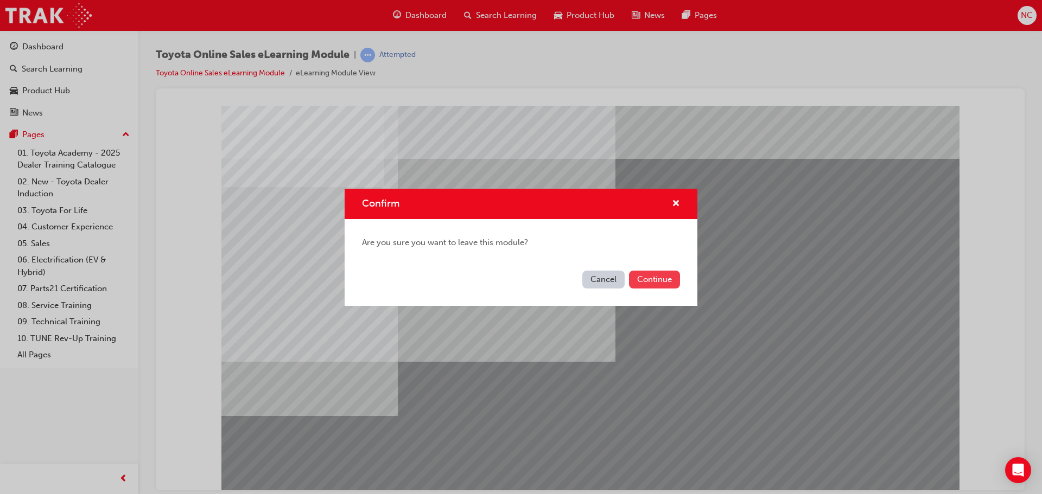
click at [629, 279] on button "Continue" at bounding box center [654, 280] width 51 height 18
